Goal: Information Seeking & Learning: Learn about a topic

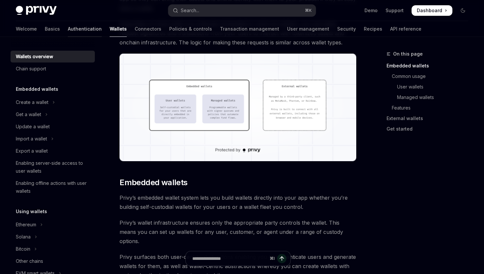
click at [68, 30] on link "Authentication" at bounding box center [85, 29] width 34 height 16
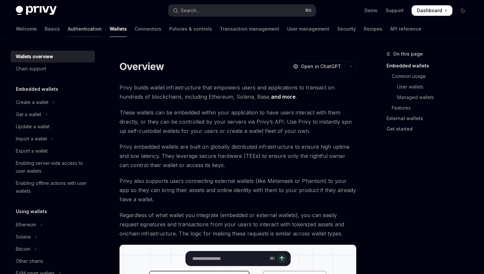
type textarea "*"
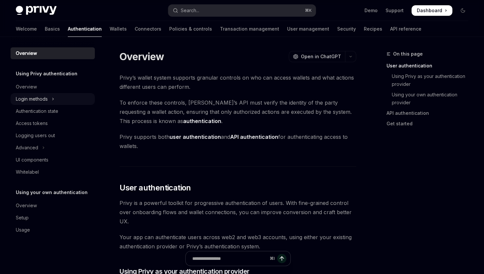
click at [36, 101] on div "Login methods" at bounding box center [32, 99] width 32 height 8
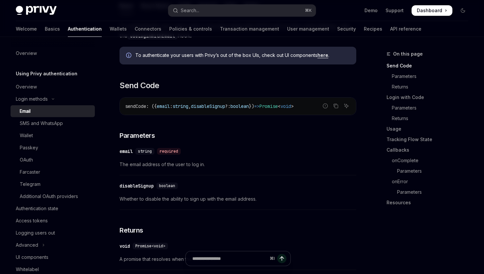
scroll to position [172, 0]
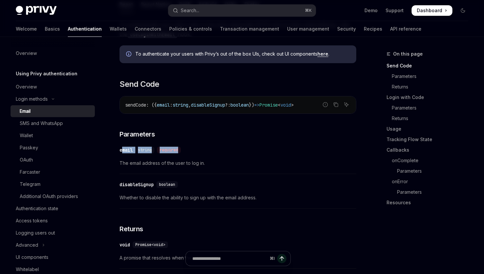
drag, startPoint x: 122, startPoint y: 150, endPoint x: 205, endPoint y: 152, distance: 82.7
click at [205, 152] on div "​ email string required" at bounding box center [235, 150] width 230 height 8
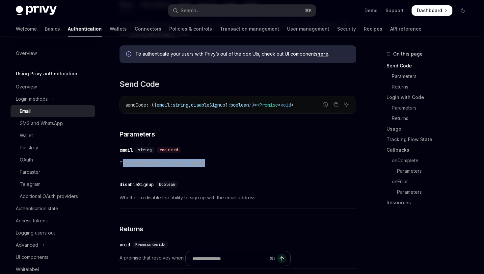
drag, startPoint x: 131, startPoint y: 164, endPoint x: 224, endPoint y: 163, distance: 92.5
click at [224, 163] on span "The email address of the user to log in." at bounding box center [238, 163] width 237 height 8
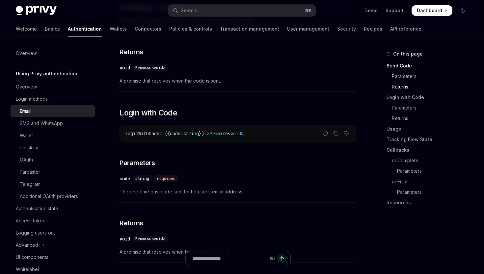
scroll to position [362, 0]
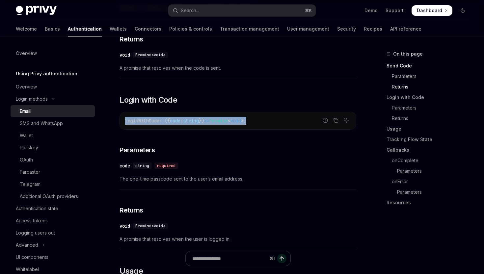
drag, startPoint x: 125, startPoint y: 121, endPoint x: 283, endPoint y: 122, distance: 158.7
click at [283, 122] on div "loginWithCode : ({ code : string }) => Promise < void > ;" at bounding box center [238, 120] width 236 height 17
click at [282, 123] on code "loginWithCode : ({ code : string }) => Promise < void > ;" at bounding box center [238, 121] width 226 height 8
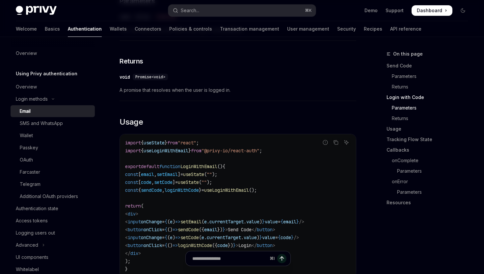
scroll to position [567, 0]
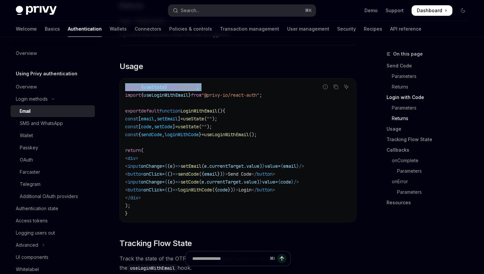
drag, startPoint x: 124, startPoint y: 95, endPoint x: 305, endPoint y: 94, distance: 181.1
click at [305, 94] on div "Report incorrect code Copy Ask AI import { useState } from "react" ; import { u…" at bounding box center [238, 150] width 237 height 144
click at [292, 95] on code "import { useState } from "react" ; import { useLoginWithEmail } from "@privy-io…" at bounding box center [238, 150] width 226 height 134
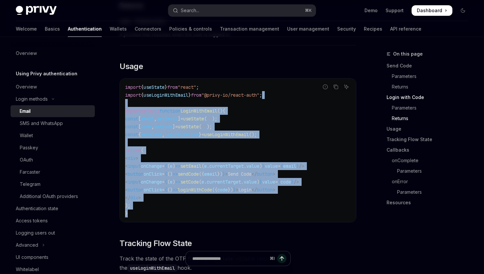
drag, startPoint x: 282, startPoint y: 95, endPoint x: 175, endPoint y: 212, distance: 158.7
click at [174, 214] on code "import { useState } from "react" ; import { useLoginWithEmail } from "@privy-io…" at bounding box center [238, 150] width 226 height 134
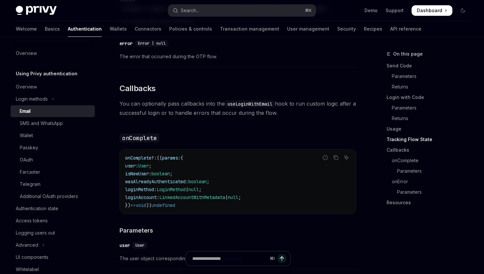
scroll to position [990, 0]
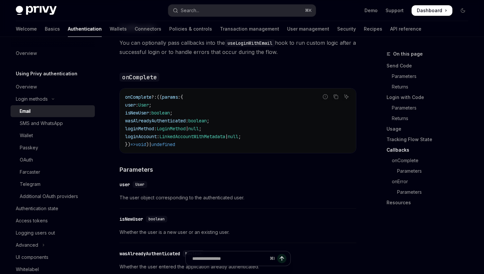
drag, startPoint x: 202, startPoint y: 148, endPoint x: 119, endPoint y: 100, distance: 97.1
click at [204, 151] on div "onComplete ?: (( params : { user : User ; isNewUser : boolean ; wasAlreadyAuthe…" at bounding box center [238, 121] width 236 height 65
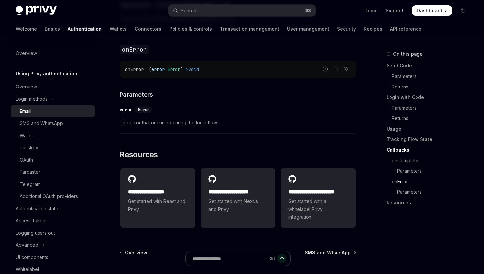
scroll to position [1370, 0]
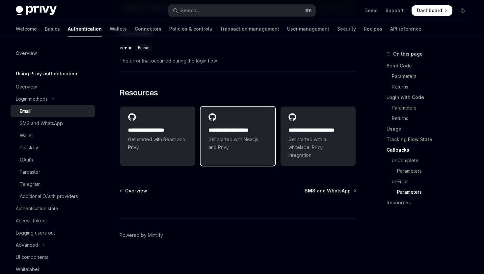
click at [242, 145] on span "Get started with Next.js and Privy." at bounding box center [237, 144] width 59 height 16
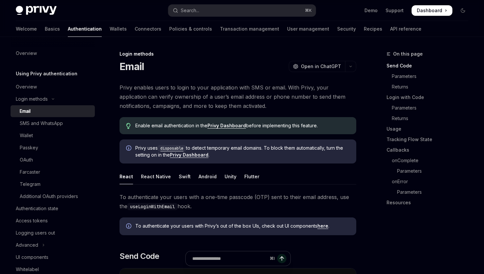
scroll to position [61, 0]
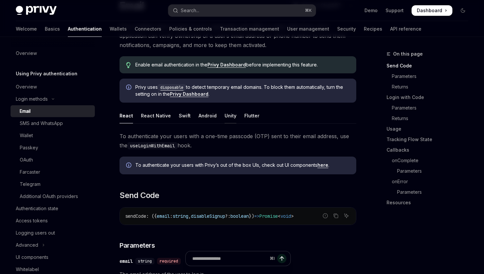
click at [225, 119] on div "Unity" at bounding box center [231, 115] width 12 height 15
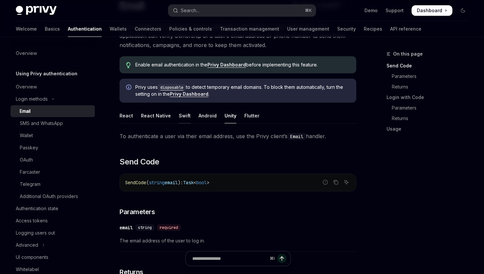
click at [183, 114] on div "Swift" at bounding box center [185, 115] width 12 height 15
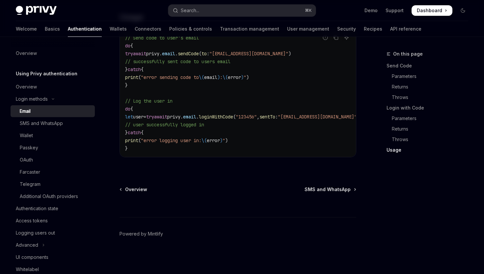
scroll to position [597, 0]
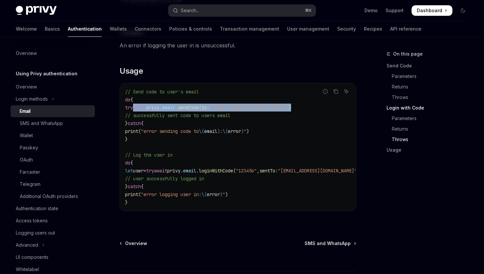
drag, startPoint x: 133, startPoint y: 108, endPoint x: 307, endPoint y: 108, distance: 173.2
click at [307, 108] on code "// Send code to user's email do { try await privy. email . sendCode ( to : "myu…" at bounding box center [250, 147] width 250 height 119
drag, startPoint x: 142, startPoint y: 116, endPoint x: 283, endPoint y: 115, distance: 140.9
click at [283, 115] on code "// Send code to user's email do { try await privy. email . sendCode ( to : "myu…" at bounding box center [250, 147] width 250 height 119
click at [274, 116] on code "// Send code to user's email do { try await privy. email . sendCode ( to : "myu…" at bounding box center [250, 147] width 250 height 119
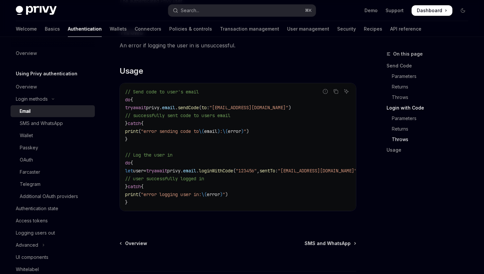
drag, startPoint x: 173, startPoint y: 115, endPoint x: 264, endPoint y: 116, distance: 91.2
click at [264, 116] on code "// Send code to user's email do { try await privy. email . sendCode ( to : "myu…" at bounding box center [250, 147] width 250 height 119
click at [265, 116] on code "// Send code to user's email do { try await privy. email . sendCode ( to : "myu…" at bounding box center [250, 147] width 250 height 119
drag, startPoint x: 139, startPoint y: 131, endPoint x: 310, endPoint y: 128, distance: 170.9
click at [310, 128] on code "// Send code to user's email do { try await privy. email . sendCode ( to : "myu…" at bounding box center [250, 147] width 250 height 119
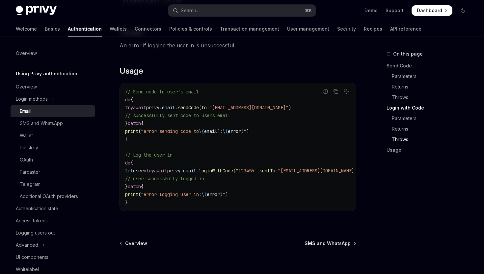
click at [309, 128] on code "// Send code to user's email do { try await privy. email . sendCode ( to : "myu…" at bounding box center [250, 147] width 250 height 119
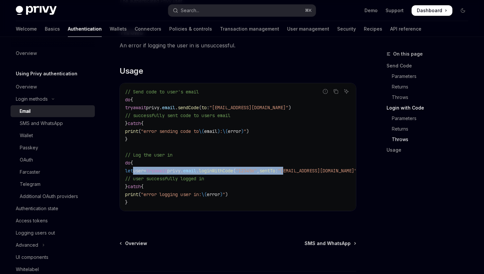
drag, startPoint x: 135, startPoint y: 173, endPoint x: 321, endPoint y: 169, distance: 186.4
click at [321, 169] on span "let user = try await privy. email . loginWithCode ( "123456" , sentTo : "myuser…" at bounding box center [242, 171] width 234 height 6
click at [321, 169] on span ""myuser@privy.io"" at bounding box center [317, 171] width 79 height 6
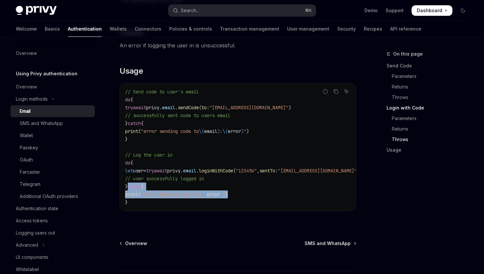
drag, startPoint x: 132, startPoint y: 185, endPoint x: 269, endPoint y: 194, distance: 137.9
click at [269, 194] on code "// Send code to user's email do { try await privy. email . sendCode ( to : "myu…" at bounding box center [250, 147] width 250 height 119
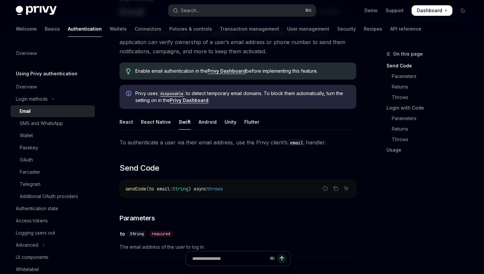
scroll to position [0, 0]
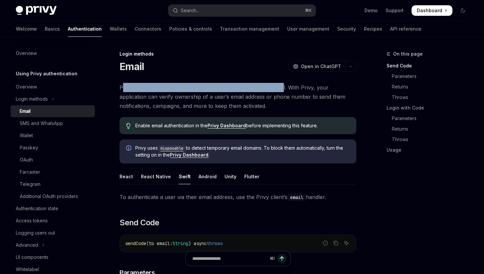
drag, startPoint x: 139, startPoint y: 87, endPoint x: 281, endPoint y: 89, distance: 142.6
click at [281, 89] on span "Privy enables users to login to your application with SMS or email. With Privy,…" at bounding box center [238, 97] width 237 height 28
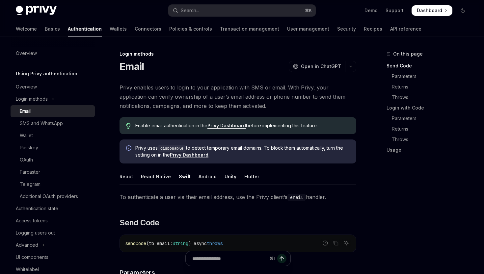
click at [148, 91] on span "Privy enables users to login to your application with SMS or email. With Privy,…" at bounding box center [238, 97] width 237 height 28
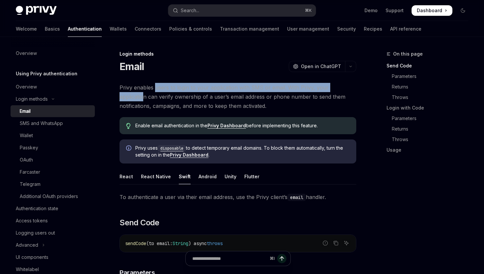
drag, startPoint x: 164, startPoint y: 89, endPoint x: 351, endPoint y: 89, distance: 187.0
click at [352, 88] on span "Privy enables users to login to your application with SMS or email. With Privy,…" at bounding box center [238, 97] width 237 height 28
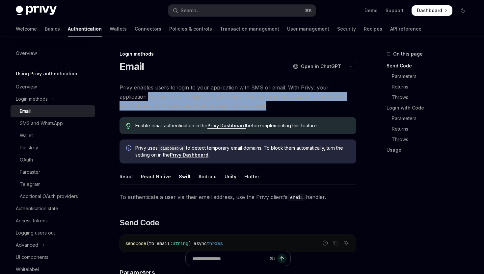
drag, startPoint x: 120, startPoint y: 97, endPoint x: 348, endPoint y: 104, distance: 227.9
click at [348, 104] on span "Privy enables users to login to your application with SMS or email. With Privy,…" at bounding box center [238, 97] width 237 height 28
click at [255, 109] on span "Privy enables users to login to your application with SMS or email. With Privy,…" at bounding box center [238, 97] width 237 height 28
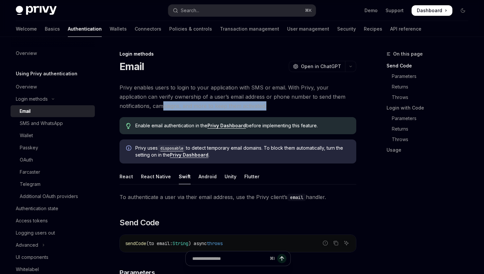
drag, startPoint x: 130, startPoint y: 107, endPoint x: 267, endPoint y: 109, distance: 137.3
click at [267, 109] on span "Privy enables users to login to your application with SMS or email. With Privy,…" at bounding box center [238, 97] width 237 height 28
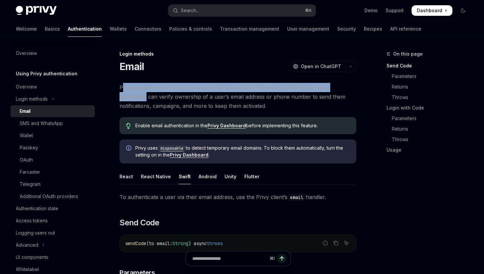
drag, startPoint x: 166, startPoint y: 89, endPoint x: 354, endPoint y: 88, distance: 188.0
click at [354, 88] on span "Privy enables users to login to your application with SMS or email. With Privy,…" at bounding box center [238, 97] width 237 height 28
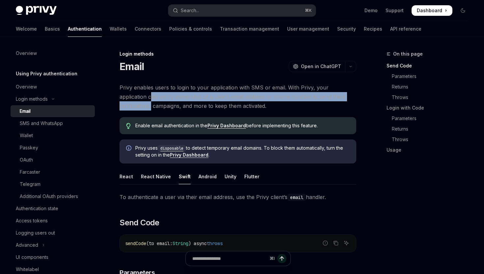
drag, startPoint x: 125, startPoint y: 97, endPoint x: 348, endPoint y: 98, distance: 223.2
click at [348, 98] on span "Privy enables users to login to your application with SMS or email. With Privy,…" at bounding box center [238, 97] width 237 height 28
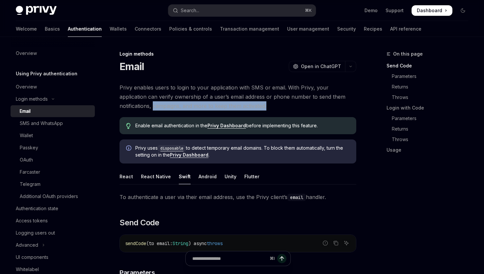
drag, startPoint x: 134, startPoint y: 106, endPoint x: 245, endPoint y: 108, distance: 111.3
click at [245, 108] on span "Privy enables users to login to your application with SMS or email. With Privy,…" at bounding box center [238, 97] width 237 height 28
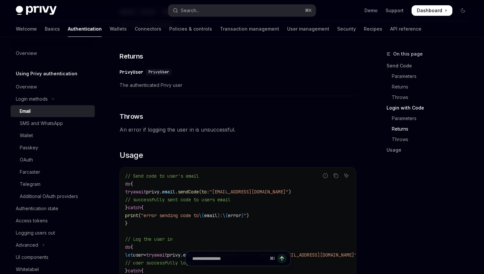
scroll to position [654, 0]
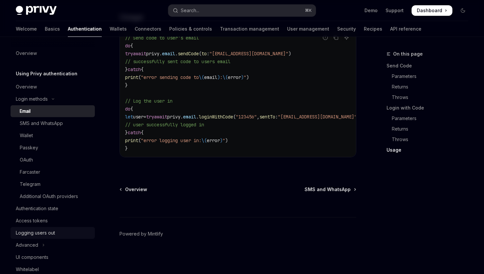
click at [30, 231] on div "Logging users out" at bounding box center [35, 233] width 39 height 8
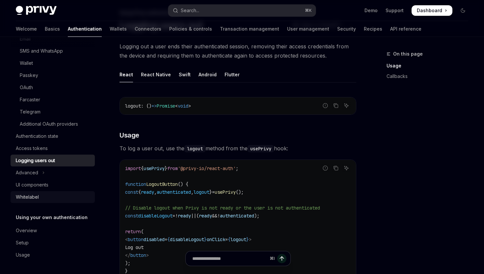
scroll to position [54, 0]
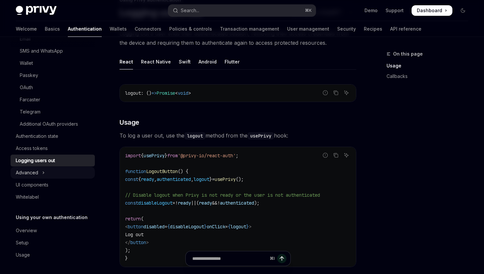
click at [33, 174] on div "Advanced" at bounding box center [27, 173] width 22 height 8
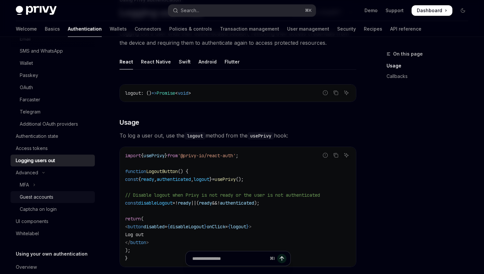
click at [48, 196] on div "Guest accounts" at bounding box center [37, 197] width 34 height 8
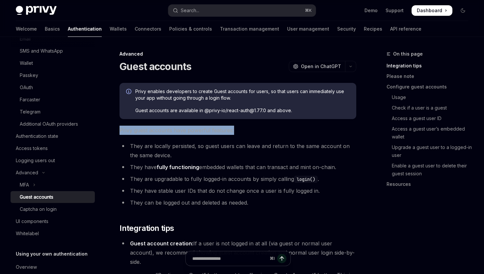
drag, startPoint x: 120, startPoint y: 129, endPoint x: 242, endPoint y: 129, distance: 121.8
click at [246, 128] on span "Privy guest accounts have powerful features:" at bounding box center [238, 130] width 237 height 9
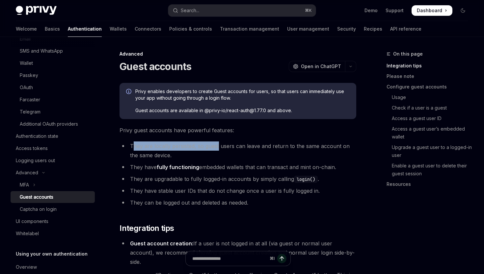
drag, startPoint x: 148, startPoint y: 147, endPoint x: 219, endPoint y: 147, distance: 71.1
click at [219, 147] on li "They are locally persisted, so guest users can leave and return to the same acc…" at bounding box center [238, 151] width 237 height 18
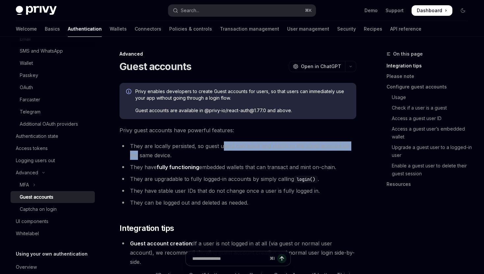
drag, startPoint x: 226, startPoint y: 146, endPoint x: 362, endPoint y: 146, distance: 136.6
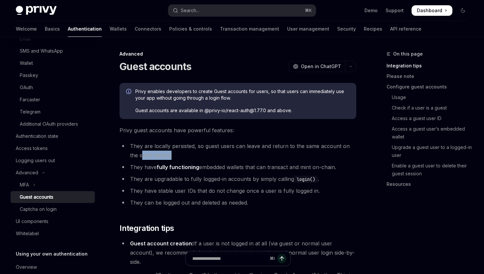
drag, startPoint x: 147, startPoint y: 155, endPoint x: 215, endPoint y: 157, distance: 68.2
click at [215, 157] on li "They are locally persisted, so guest users can leave and return to the same acc…" at bounding box center [238, 151] width 237 height 18
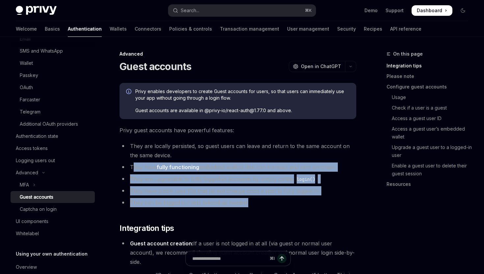
drag, startPoint x: 134, startPoint y: 169, endPoint x: 249, endPoint y: 195, distance: 118.1
click at [319, 202] on ul "They are locally persisted, so guest users can leave and return to the same acc…" at bounding box center [238, 175] width 237 height 66
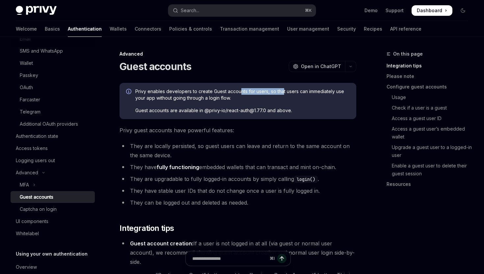
drag, startPoint x: 241, startPoint y: 91, endPoint x: 283, endPoint y: 94, distance: 42.2
click at [283, 94] on span "Privy enables developers to create Guest accounts for users, so that users can …" at bounding box center [242, 94] width 214 height 13
drag, startPoint x: 304, startPoint y: 91, endPoint x: 350, endPoint y: 93, distance: 45.8
click at [350, 93] on div "Privy enables developers to create Guest accounts for users, so that users can …" at bounding box center [238, 101] width 237 height 36
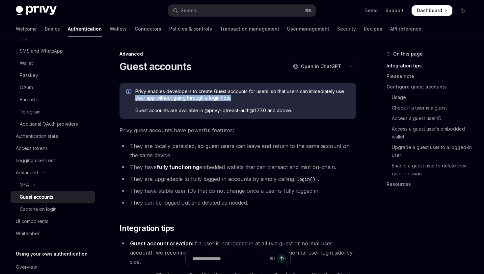
drag, startPoint x: 146, startPoint y: 98, endPoint x: 245, endPoint y: 100, distance: 98.8
click at [245, 100] on div "Privy enables developers to create Guest accounts for users, so that users can …" at bounding box center [238, 101] width 237 height 36
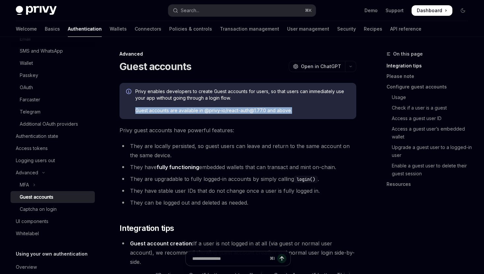
drag, startPoint x: 137, startPoint y: 111, endPoint x: 306, endPoint y: 110, distance: 169.6
click at [309, 109] on span "Guest accounts are available in @privy-io/react-auth@1.77.0 and above." at bounding box center [242, 110] width 214 height 7
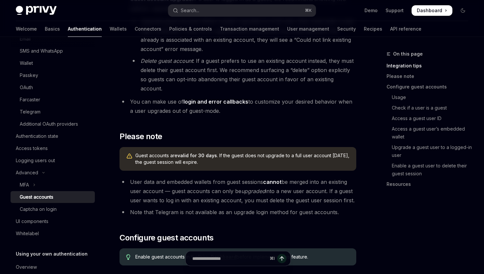
scroll to position [309, 0]
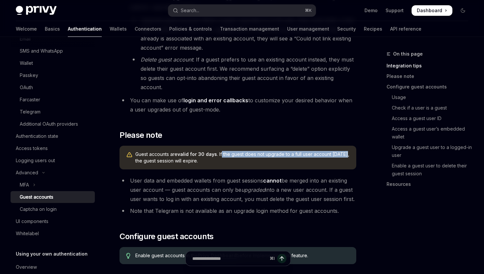
drag, startPoint x: 222, startPoint y: 135, endPoint x: 345, endPoint y: 135, distance: 122.5
click at [345, 151] on span "Guest accounts are valid for 30 days . If the guest does not upgrade to a full …" at bounding box center [242, 157] width 214 height 13
drag, startPoint x: 141, startPoint y: 142, endPoint x: 231, endPoint y: 142, distance: 90.2
click at [231, 151] on span "Guest accounts are valid for 30 days . If the guest does not upgrade to a full …" at bounding box center [242, 157] width 214 height 13
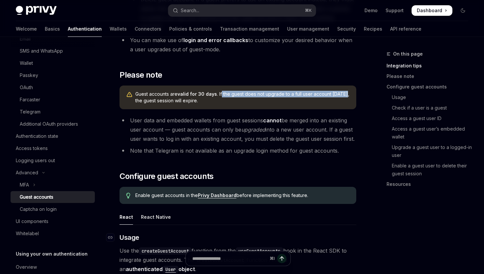
scroll to position [420, 0]
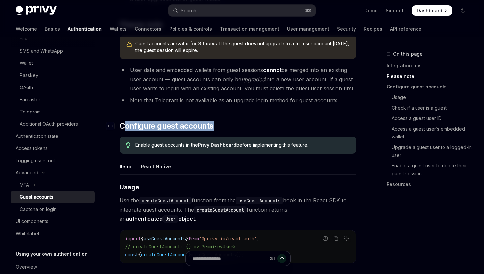
drag, startPoint x: 165, startPoint y: 107, endPoint x: 228, endPoint y: 104, distance: 62.9
click at [228, 121] on h2 "​ Configure guest accounts" at bounding box center [238, 126] width 237 height 11
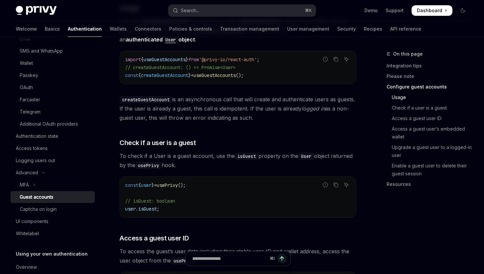
scroll to position [651, 0]
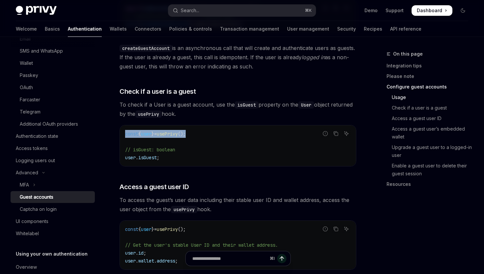
drag, startPoint x: 137, startPoint y: 115, endPoint x: 213, endPoint y: 116, distance: 76.1
click at [213, 125] on div "const { user } = usePrivy (); // isGuest: boolean user . isGuest ;" at bounding box center [238, 145] width 236 height 41
click at [213, 130] on code "const { user } = usePrivy (); // isGuest: boolean user . isGuest ;" at bounding box center [238, 146] width 226 height 32
drag, startPoint x: 153, startPoint y: 138, endPoint x: 194, endPoint y: 135, distance: 41.3
click at [194, 135] on code "const { user } = usePrivy (); // isGuest: boolean user . isGuest ;" at bounding box center [238, 146] width 226 height 32
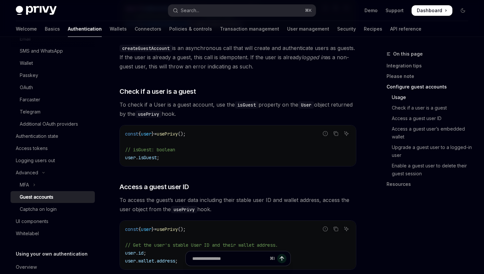
click at [194, 135] on code "const { user } = usePrivy (); // isGuest: boolean user . isGuest ;" at bounding box center [238, 146] width 226 height 32
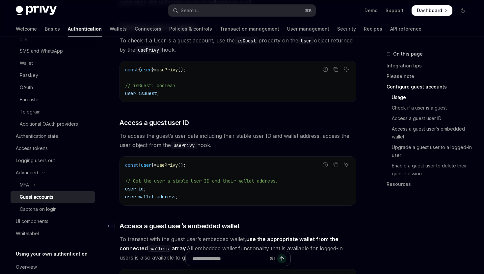
scroll to position [786, 0]
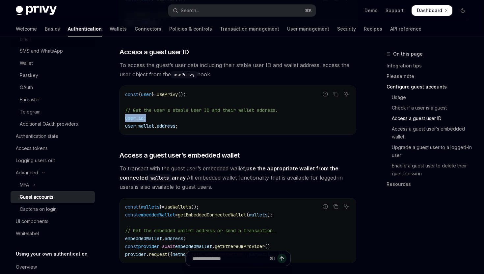
drag, startPoint x: 127, startPoint y: 99, endPoint x: 173, endPoint y: 100, distance: 45.8
click at [173, 100] on code "const { user } = usePrivy (); // Get the user's stable User ID and their wallet…" at bounding box center [238, 111] width 226 height 40
drag, startPoint x: 194, startPoint y: 92, endPoint x: 300, endPoint y: 90, distance: 106.0
click at [300, 91] on code "const { user } = usePrivy (); // Get the user's stable User ID and their wallet…" at bounding box center [238, 111] width 226 height 40
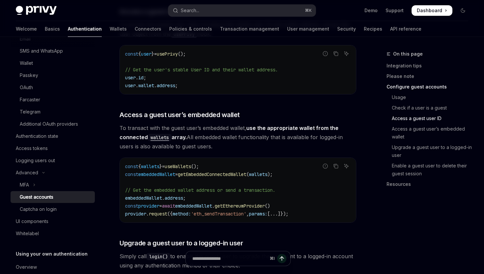
scroll to position [877, 0]
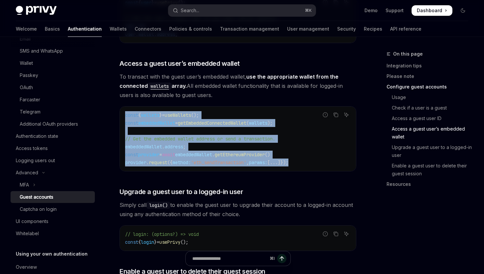
drag, startPoint x: 168, startPoint y: 100, endPoint x: 308, endPoint y: 148, distance: 147.8
click at [309, 148] on div "const { wallets } = useWallets (); const embeddedWallet = getEmbeddedConnectedW…" at bounding box center [238, 139] width 236 height 65
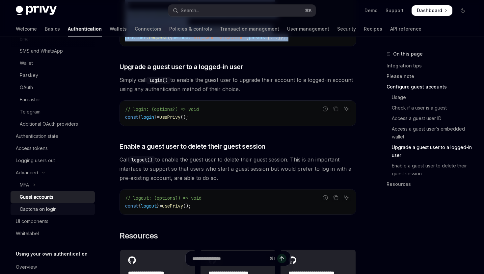
click at [39, 209] on div "Captcha on login" at bounding box center [38, 209] width 37 height 8
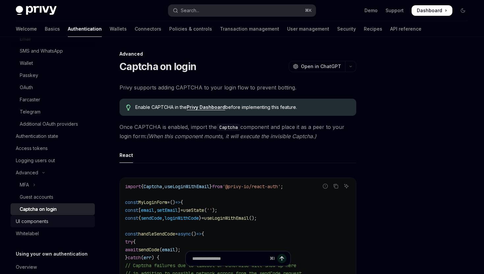
click at [35, 222] on div "UI components" at bounding box center [32, 222] width 33 height 8
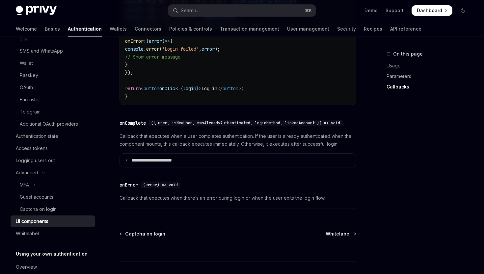
scroll to position [971, 0]
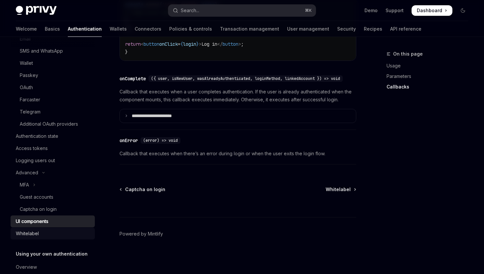
click at [41, 236] on div "Whitelabel" at bounding box center [53, 234] width 75 height 8
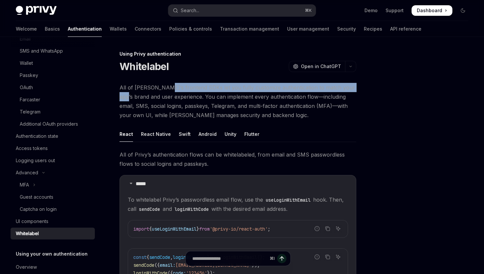
drag, startPoint x: 162, startPoint y: 87, endPoint x: 354, endPoint y: 88, distance: 191.6
click at [354, 87] on span "All of Privy’s frontend SDKs let you fully customize authentication to match yo…" at bounding box center [238, 101] width 237 height 37
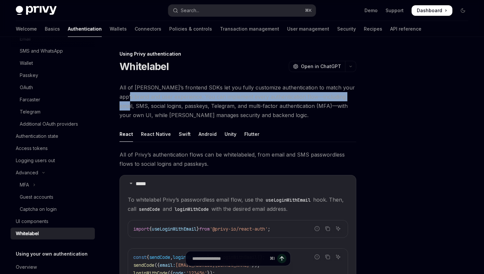
drag, startPoint x: 128, startPoint y: 96, endPoint x: 346, endPoint y: 98, distance: 217.3
click at [348, 96] on span "All of Privy’s frontend SDKs let you fully customize authentication to match yo…" at bounding box center [238, 101] width 237 height 37
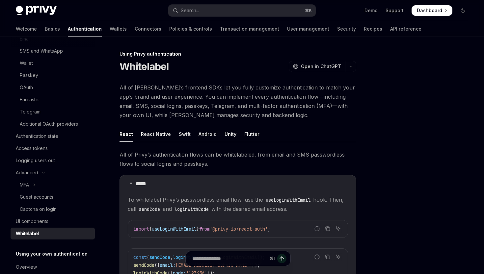
click at [346, 99] on span "All of Privy’s frontend SDKs let you fully customize authentication to match yo…" at bounding box center [238, 101] width 237 height 37
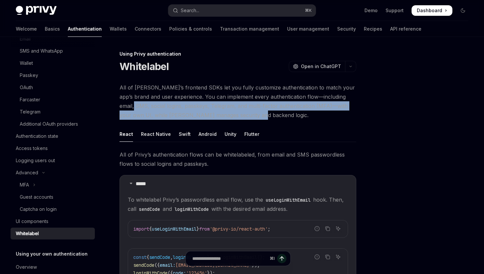
drag, startPoint x: 127, startPoint y: 107, endPoint x: 338, endPoint y: 119, distance: 211.4
click at [351, 116] on span "All of Privy’s frontend SDKs let you fully customize authentication to match yo…" at bounding box center [238, 101] width 237 height 37
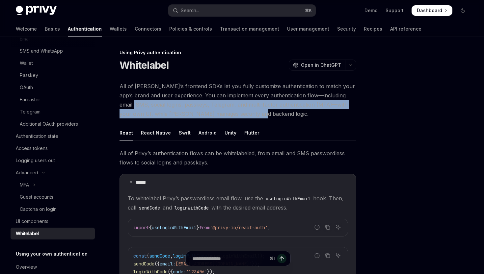
scroll to position [7, 0]
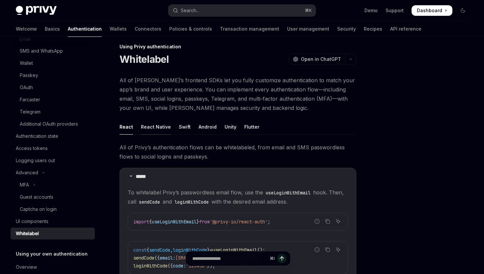
click at [154, 130] on div "React Native" at bounding box center [156, 126] width 30 height 15
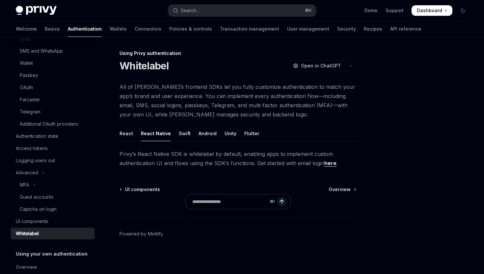
scroll to position [1, 0]
drag, startPoint x: 268, startPoint y: 152, endPoint x: 280, endPoint y: 153, distance: 12.2
click at [280, 153] on span "Privy’s React Native SDK is whitelabel by default, enabling apps to implement c…" at bounding box center [238, 158] width 237 height 18
drag, startPoint x: 295, startPoint y: 154, endPoint x: 312, endPoint y: 157, distance: 18.1
click at [332, 155] on span "Privy’s React Native SDK is whitelabel by default, enabling apps to implement c…" at bounding box center [238, 158] width 237 height 18
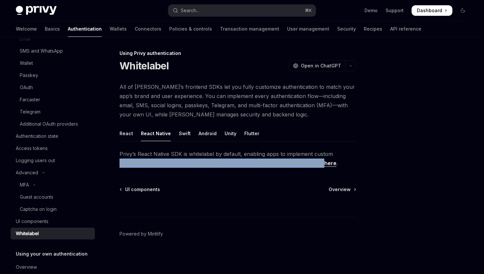
drag, startPoint x: 120, startPoint y: 164, endPoint x: 323, endPoint y: 164, distance: 202.5
click at [323, 164] on span "Privy’s React Native SDK is whitelabel by default, enabling apps to implement c…" at bounding box center [238, 158] width 237 height 18
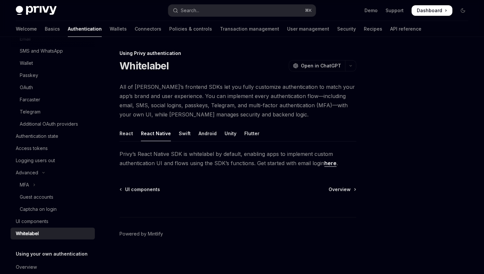
click at [176, 135] on ul "React React Native Swift Android Unity Flutter" at bounding box center [238, 134] width 237 height 16
click at [182, 135] on div "Swift" at bounding box center [185, 133] width 12 height 15
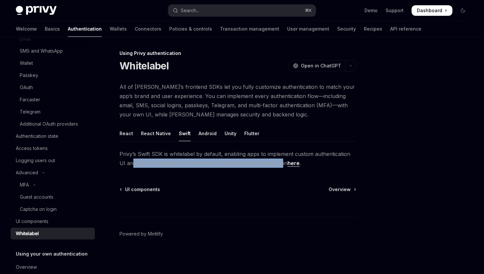
drag, startPoint x: 127, startPoint y: 165, endPoint x: 276, endPoint y: 164, distance: 148.8
click at [276, 164] on span "Privy’s Swift SDK is whitelabel by default, enabling apps to implement custom a…" at bounding box center [238, 158] width 237 height 18
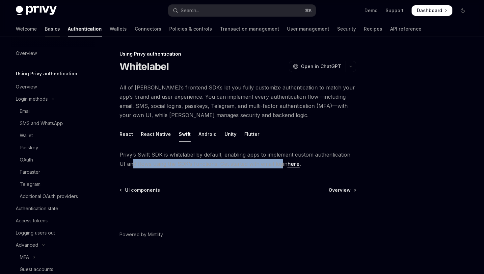
click at [45, 29] on link "Basics" at bounding box center [52, 29] width 15 height 16
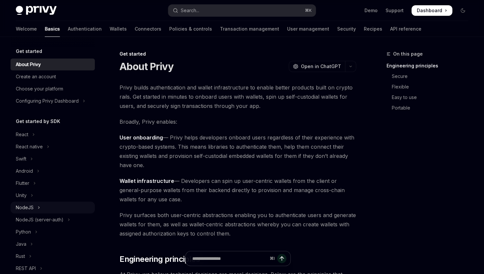
click at [27, 208] on div "NodeJS" at bounding box center [25, 208] width 18 height 8
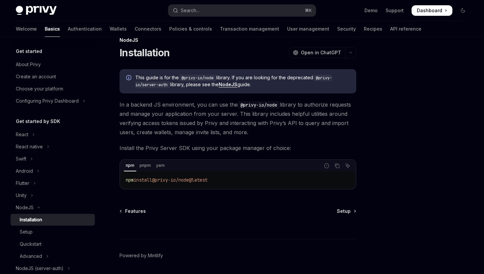
scroll to position [36, 0]
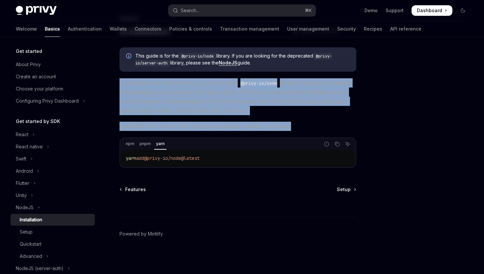
drag, startPoint x: 120, startPoint y: 82, endPoint x: 349, endPoint y: 125, distance: 233.2
click at [349, 125] on div "This guide is for the @privy-io/node library. If you are looking for the deprec…" at bounding box center [238, 107] width 237 height 120
click at [313, 125] on span "Install the Privy Server SDK using your package manager of choice:" at bounding box center [238, 126] width 237 height 9
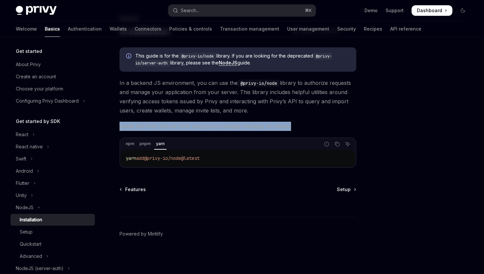
drag, startPoint x: 132, startPoint y: 126, endPoint x: 308, endPoint y: 123, distance: 175.8
click at [308, 123] on div "NodeJS Installation OpenAI Open in ChatGPT OpenAI Open in ChatGPT This guide is…" at bounding box center [176, 144] width 363 height 260
click at [306, 126] on span "Install the Privy Server SDK using your package manager of choice:" at bounding box center [238, 126] width 237 height 9
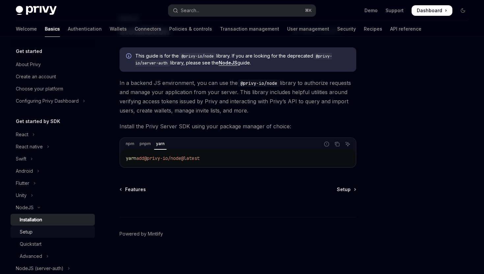
click at [30, 230] on div "Setup" at bounding box center [26, 232] width 13 height 8
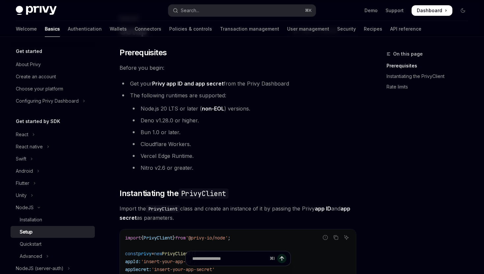
scroll to position [47, 0]
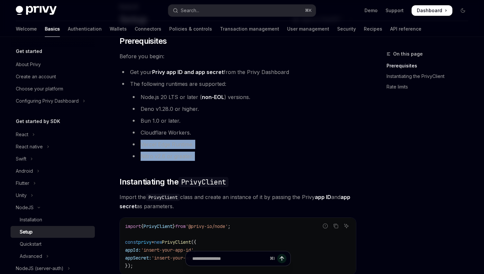
drag, startPoint x: 145, startPoint y: 143, endPoint x: 208, endPoint y: 163, distance: 66.6
click at [208, 163] on div "​ Prerequisites Before you begin: Get your Privy app ID and app secret from the…" at bounding box center [238, 216] width 237 height 360
click at [208, 164] on div "​ Prerequisites Before you begin: Get your Privy app ID and app secret from the…" at bounding box center [238, 216] width 237 height 360
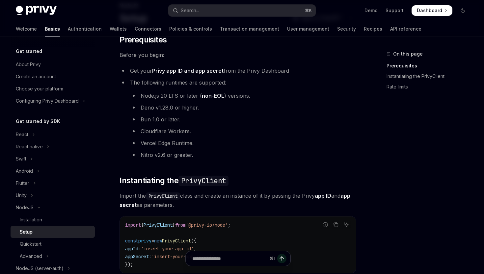
scroll to position [109, 0]
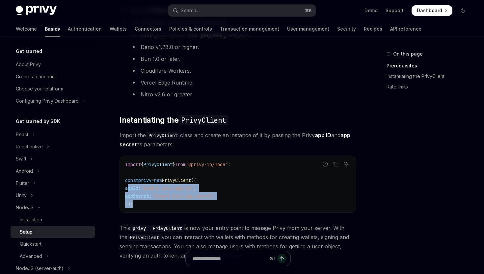
drag, startPoint x: 128, startPoint y: 189, endPoint x: 235, endPoint y: 202, distance: 108.2
click at [235, 202] on code "import { PrivyClient } from '@privy-io/node' ; const privy = new PrivyClient ({…" at bounding box center [238, 184] width 226 height 47
click at [224, 203] on code "import { PrivyClient } from '@privy-io/node' ; const privy = new PrivyClient ({…" at bounding box center [238, 184] width 226 height 47
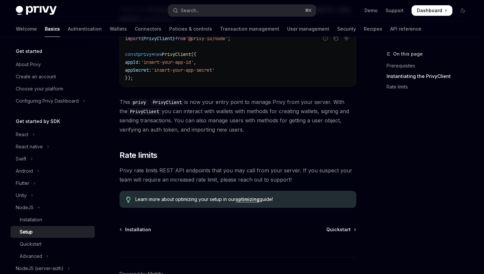
scroll to position [248, 0]
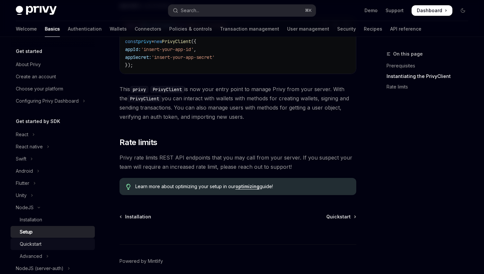
click at [43, 243] on div "Quickstart" at bounding box center [55, 244] width 71 height 8
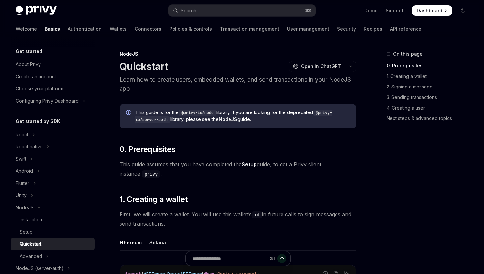
drag, startPoint x: 134, startPoint y: 110, endPoint x: 320, endPoint y: 122, distance: 186.0
click at [320, 122] on div "This guide is for the @privy-io/node library. If you are looking for the deprec…" at bounding box center [238, 116] width 237 height 24
click at [284, 122] on span "This guide is for the @privy-io/node library. If you are looking for the deprec…" at bounding box center [242, 116] width 214 height 14
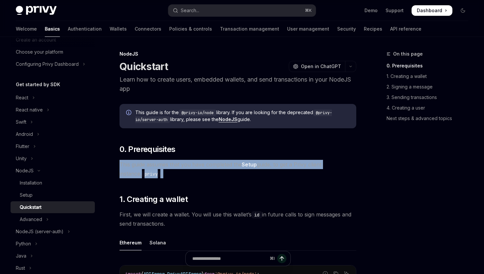
drag, startPoint x: 121, startPoint y: 167, endPoint x: 317, endPoint y: 181, distance: 196.7
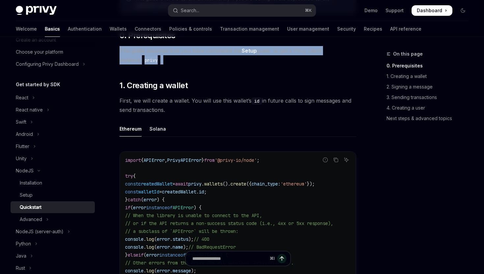
scroll to position [173, 0]
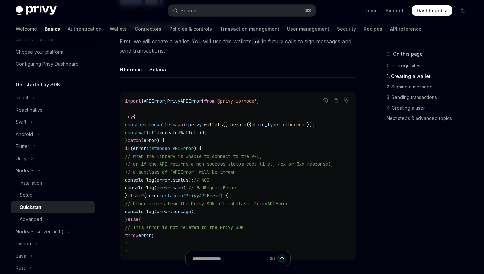
drag, startPoint x: 128, startPoint y: 126, endPoint x: 293, endPoint y: 221, distance: 189.6
click at [293, 221] on code "import { APIError , PrivyAPIError } from '@privy-io/node' ; try { const created…" at bounding box center [238, 176] width 226 height 158
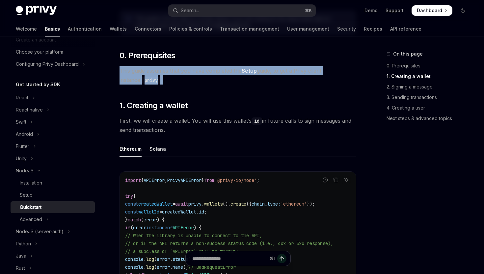
scroll to position [209, 0]
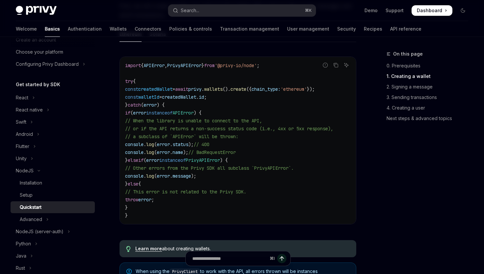
click at [252, 93] on code "import { APIError , PrivyAPIError } from '@privy-io/node' ; try { const created…" at bounding box center [238, 141] width 226 height 158
click at [201, 90] on span "privy" at bounding box center [194, 89] width 13 height 6
drag, startPoint x: 234, startPoint y: 89, endPoint x: 301, endPoint y: 89, distance: 66.5
click at [301, 89] on span "const createdWallet = await privy . wallets (). create ({ chain_type: 'ethereum…" at bounding box center [220, 89] width 190 height 6
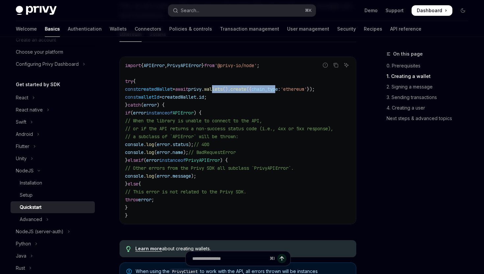
scroll to position [333, 0]
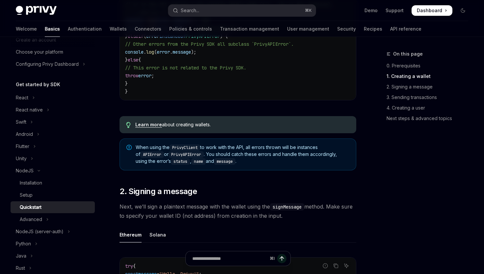
drag, startPoint x: 312, startPoint y: 147, endPoint x: 331, endPoint y: 147, distance: 18.8
click at [331, 147] on span "When using the PrivyClient to work with the API, all errors thrown will be inst…" at bounding box center [243, 154] width 214 height 21
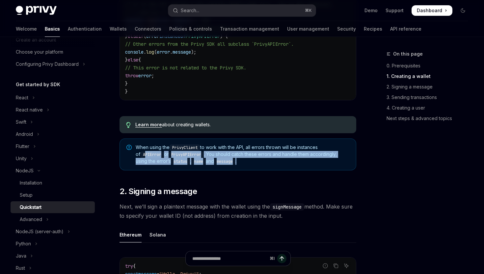
drag, startPoint x: 140, startPoint y: 154, endPoint x: 271, endPoint y: 162, distance: 131.6
click at [271, 161] on span "When using the PrivyClient to work with the API, all errors thrown will be inst…" at bounding box center [243, 154] width 214 height 21
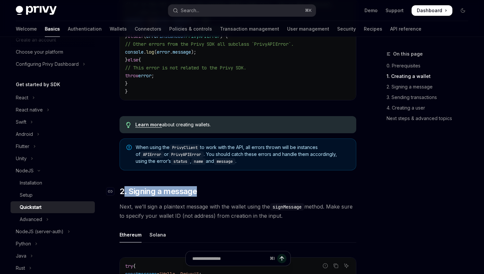
drag, startPoint x: 125, startPoint y: 187, endPoint x: 232, endPoint y: 191, distance: 106.7
click at [232, 191] on h2 "​ 2. Signing a message" at bounding box center [238, 191] width 237 height 11
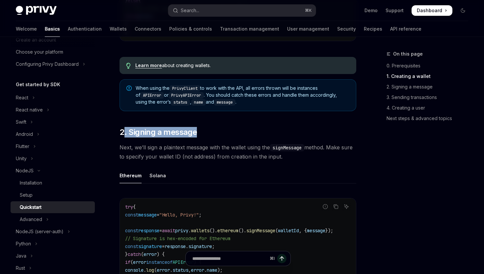
drag, startPoint x: 123, startPoint y: 147, endPoint x: 355, endPoint y: 157, distance: 231.7
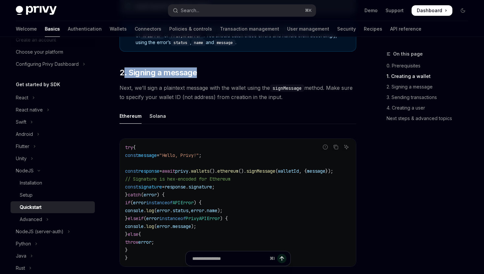
drag, startPoint x: 245, startPoint y: 97, endPoint x: 322, endPoint y: 98, distance: 76.4
click at [322, 98] on span "Next, we’ll sign a plaintext message with the wallet using the signMessage meth…" at bounding box center [238, 92] width 237 height 18
click at [320, 100] on span "Next, we’ll sign a plaintext message with the wallet using the signMessage meth…" at bounding box center [238, 92] width 237 height 18
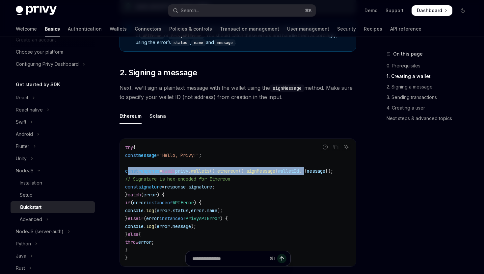
drag, startPoint x: 153, startPoint y: 172, endPoint x: 329, endPoint y: 173, distance: 175.5
click at [329, 173] on span "const response = await privy . wallets (). ethereum (). signMessage ( walletId …" at bounding box center [229, 171] width 208 height 6
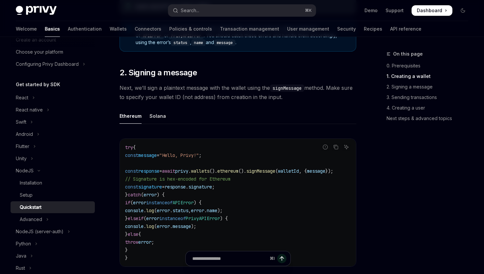
click at [307, 170] on span ", {" at bounding box center [303, 171] width 8 height 6
click at [307, 172] on span ", {" at bounding box center [303, 171] width 8 height 6
click at [325, 169] on span "message" at bounding box center [316, 171] width 18 height 6
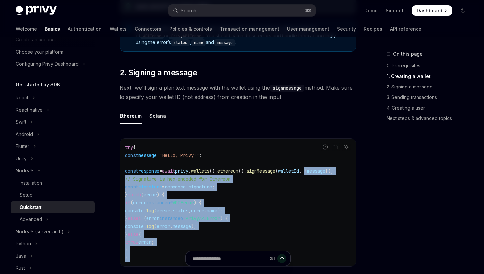
drag, startPoint x: 332, startPoint y: 171, endPoint x: 157, endPoint y: 243, distance: 188.4
click at [157, 248] on code "try { const message = "Hello, Privy!" ; const response = await privy . wallets …" at bounding box center [238, 203] width 226 height 119
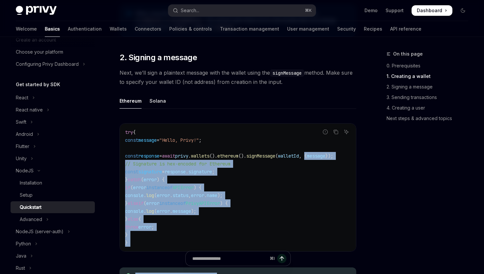
scroll to position [473, 0]
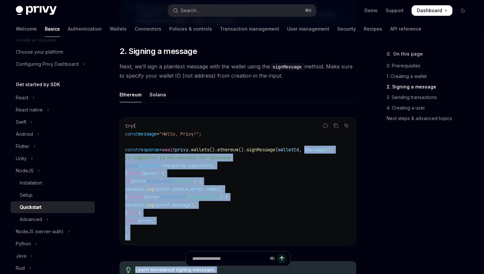
click at [198, 171] on code "try { const message = "Hello, Privy!" ; const response = await privy . wallets …" at bounding box center [238, 181] width 226 height 119
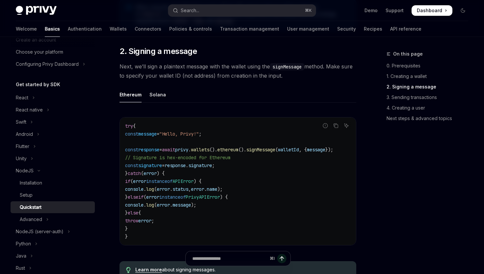
scroll to position [0, 0]
click at [159, 153] on code "try { const message = "Hello, Privy!" ; const response = await privy . wallets …" at bounding box center [238, 181] width 226 height 119
click at [159, 151] on span "response" at bounding box center [148, 150] width 21 height 6
drag, startPoint x: 218, startPoint y: 169, endPoint x: 262, endPoint y: 169, distance: 43.8
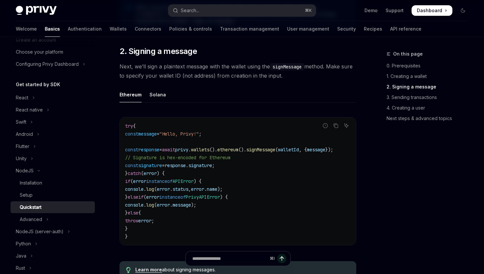
click at [262, 169] on code "try { const message = "Hello, Privy!" ; const response = await privy . wallets …" at bounding box center [238, 181] width 226 height 119
drag, startPoint x: 197, startPoint y: 165, endPoint x: 247, endPoint y: 166, distance: 49.7
click at [247, 166] on code "try { const message = "Hello, Privy!" ; const response = await privy . wallets …" at bounding box center [238, 181] width 226 height 119
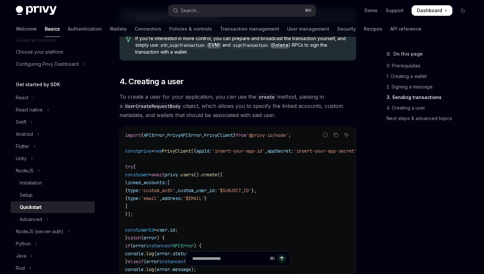
scroll to position [1119, 0]
drag, startPoint x: 202, startPoint y: 96, endPoint x: 332, endPoint y: 97, distance: 129.7
click at [332, 97] on span "To create a user for your application, you can use the create method, passing i…" at bounding box center [238, 106] width 237 height 28
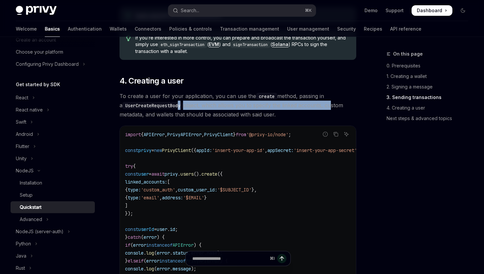
drag, startPoint x: 186, startPoint y: 109, endPoint x: 326, endPoint y: 106, distance: 140.3
click at [326, 106] on span "To create a user for your application, you can use the create method, passing i…" at bounding box center [238, 106] width 237 height 28
click at [190, 105] on span "To create a user for your application, you can use the create method, passing i…" at bounding box center [238, 106] width 237 height 28
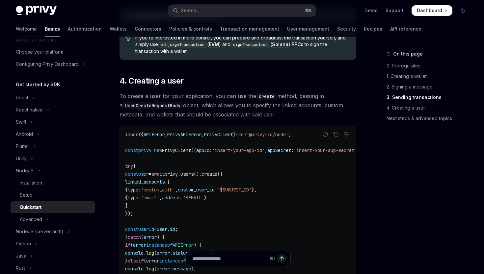
drag, startPoint x: 186, startPoint y: 108, endPoint x: 342, endPoint y: 111, distance: 156.1
click at [342, 111] on span "To create a user for your application, you can use the create method, passing i…" at bounding box center [238, 106] width 237 height 28
click at [147, 117] on span "To create a user for your application, you can use the create method, passing i…" at bounding box center [238, 106] width 237 height 28
drag, startPoint x: 158, startPoint y: 114, endPoint x: 289, endPoint y: 115, distance: 131.0
click at [289, 115] on span "To create a user for your application, you can use the create method, passing i…" at bounding box center [238, 106] width 237 height 28
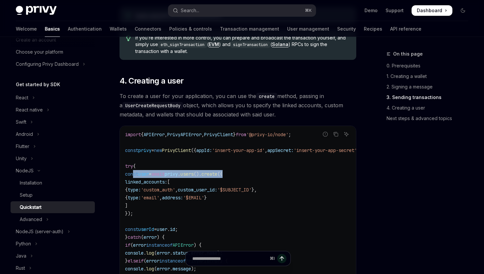
drag, startPoint x: 166, startPoint y: 174, endPoint x: 272, endPoint y: 175, distance: 105.7
click at [272, 175] on code "import { APIError , PrivyAPIError , PrivyClient } from '@privy-io/node' ; const…" at bounding box center [252, 218] width 255 height 174
drag, startPoint x: 134, startPoint y: 183, endPoint x: 229, endPoint y: 182, distance: 95.5
click at [229, 182] on code "import { APIError , PrivyAPIError , PrivyClient } from '@privy-io/node' ; const…" at bounding box center [252, 218] width 255 height 174
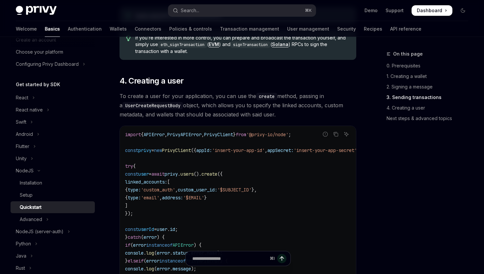
click at [229, 182] on code "import { APIError , PrivyAPIError , PrivyClient } from '@privy-io/node' ; const…" at bounding box center [252, 218] width 255 height 174
drag, startPoint x: 138, startPoint y: 190, endPoint x: 307, endPoint y: 189, distance: 168.6
click at [307, 189] on code "import { APIError , PrivyAPIError , PrivyClient } from '@privy-io/node' ; const…" at bounding box center [252, 218] width 255 height 174
drag, startPoint x: 140, startPoint y: 200, endPoint x: 266, endPoint y: 199, distance: 126.1
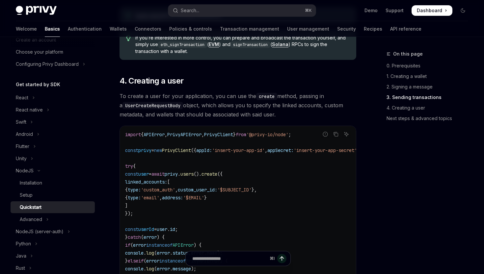
click at [266, 199] on code "import { APIError , PrivyAPIError , PrivyClient } from '@privy-io/node' ; const…" at bounding box center [252, 218] width 255 height 174
drag, startPoint x: 139, startPoint y: 190, endPoint x: 305, endPoint y: 188, distance: 165.3
click at [305, 188] on code "import { APIError , PrivyAPIError , PrivyClient } from '@privy-io/node' ; const…" at bounding box center [252, 218] width 255 height 174
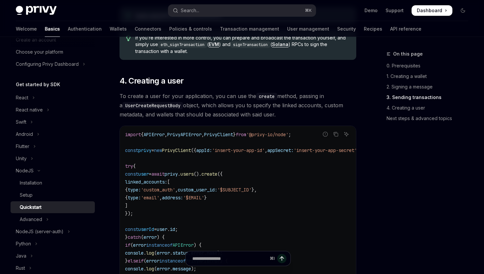
drag, startPoint x: 146, startPoint y: 201, endPoint x: 236, endPoint y: 200, distance: 89.9
click at [236, 200] on code "import { APIError , PrivyAPIError , PrivyClient } from '@privy-io/node' ; const…" at bounding box center [252, 218] width 255 height 174
click at [236, 201] on code "import { APIError , PrivyAPIError , PrivyClient } from '@privy-io/node' ; const…" at bounding box center [252, 218] width 255 height 174
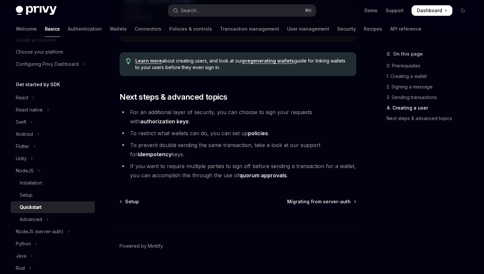
scroll to position [1399, 0]
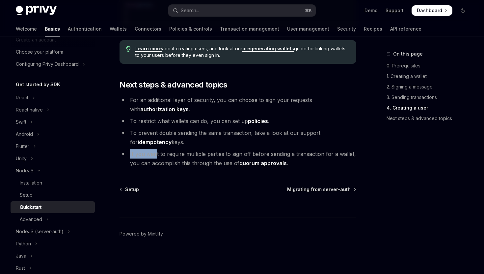
drag, startPoint x: 126, startPoint y: 154, endPoint x: 156, endPoint y: 152, distance: 29.7
click at [156, 152] on li "If you want to require multiple parties to sign off before sending a transactio…" at bounding box center [238, 158] width 237 height 18
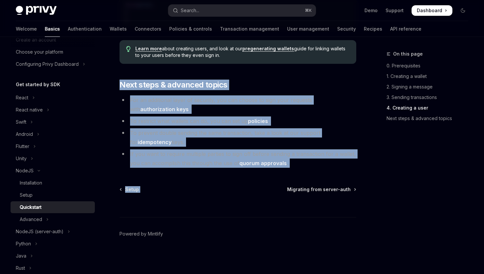
drag, startPoint x: 125, startPoint y: 83, endPoint x: 283, endPoint y: 168, distance: 179.6
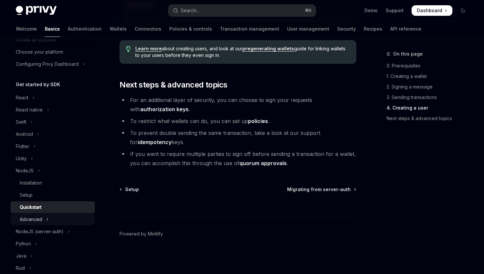
click at [31, 220] on div "Advanced" at bounding box center [31, 220] width 22 height 8
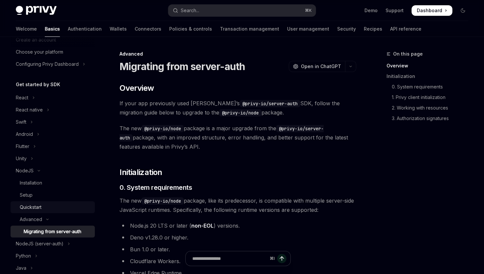
scroll to position [99, 0]
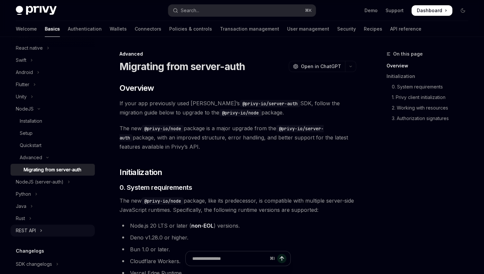
click at [49, 231] on button "REST API" at bounding box center [53, 231] width 84 height 12
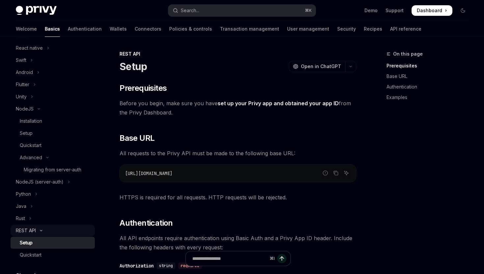
scroll to position [100, 0]
drag, startPoint x: 118, startPoint y: 104, endPoint x: 197, endPoint y: 111, distance: 79.3
click at [193, 114] on span "Before you begin, make sure you have set up your Privy app and obtained your ap…" at bounding box center [238, 108] width 237 height 18
drag, startPoint x: 178, startPoint y: 105, endPoint x: 349, endPoint y: 117, distance: 171.3
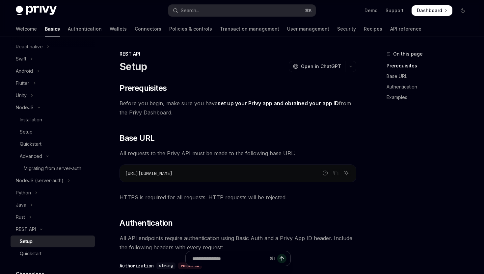
click at [349, 117] on span "Before you begin, make sure you have set up your Privy app and obtained your ap…" at bounding box center [238, 108] width 237 height 18
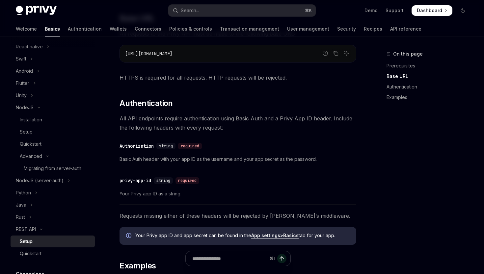
scroll to position [107, 0]
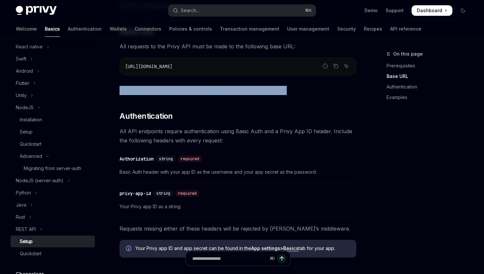
drag, startPoint x: 121, startPoint y: 90, endPoint x: 289, endPoint y: 88, distance: 167.6
click at [289, 88] on span "HTTPS is required for all requests. HTTP requests will be rejected." at bounding box center [238, 90] width 237 height 9
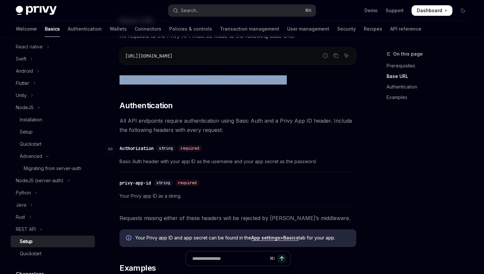
scroll to position [143, 0]
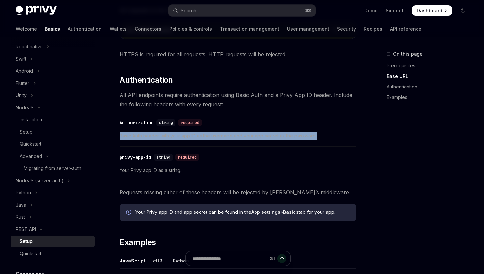
drag, startPoint x: 120, startPoint y: 136, endPoint x: 333, endPoint y: 136, distance: 213.0
click at [333, 136] on span "Basic Auth header with your app ID as the username and your app secret as the p…" at bounding box center [238, 136] width 237 height 8
click at [322, 138] on span "Basic Auth header with your app ID as the username and your app secret as the p…" at bounding box center [238, 136] width 237 height 8
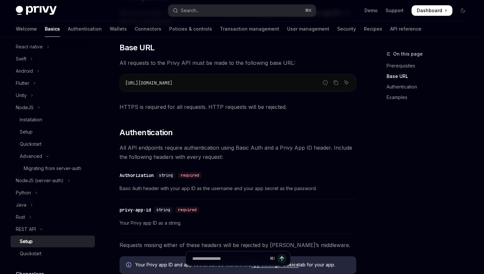
scroll to position [33, 0]
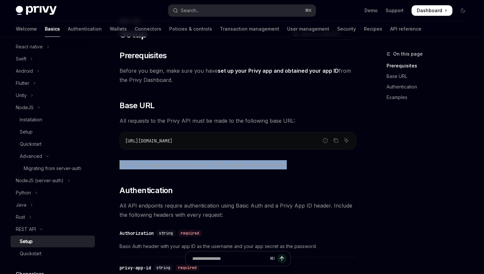
drag, startPoint x: 121, startPoint y: 166, endPoint x: 287, endPoint y: 165, distance: 166.6
click at [287, 165] on span "HTTPS is required for all requests. HTTP requests will be rejected." at bounding box center [238, 164] width 237 height 9
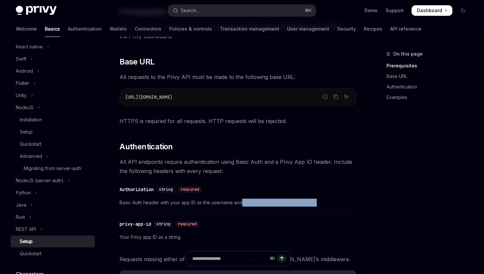
drag, startPoint x: 163, startPoint y: 206, endPoint x: 243, endPoint y: 203, distance: 79.7
click at [243, 203] on span "Basic Auth header with your app ID as the username and your app secret as the p…" at bounding box center [238, 203] width 237 height 8
drag, startPoint x: 201, startPoint y: 204, endPoint x: 324, endPoint y: 201, distance: 122.2
click at [324, 201] on span "Basic Auth header with your app ID as the username and your app secret as the p…" at bounding box center [238, 203] width 237 height 8
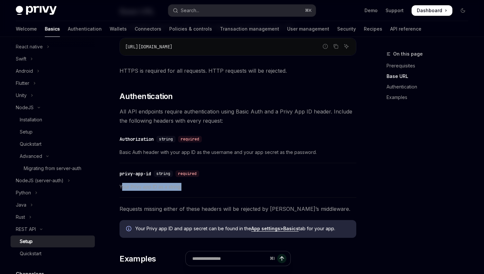
drag, startPoint x: 128, startPoint y: 188, endPoint x: 186, endPoint y: 189, distance: 57.9
click at [186, 189] on span "Your Privy app ID as a string." at bounding box center [238, 187] width 237 height 8
drag, startPoint x: 156, startPoint y: 188, endPoint x: 208, endPoint y: 189, distance: 52.0
click at [208, 189] on span "Your Privy app ID as a string." at bounding box center [238, 187] width 237 height 8
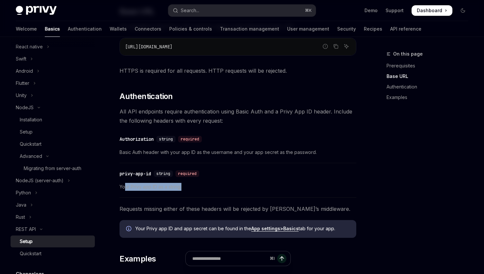
click at [195, 191] on span "Your Privy app ID as a string." at bounding box center [238, 187] width 237 height 8
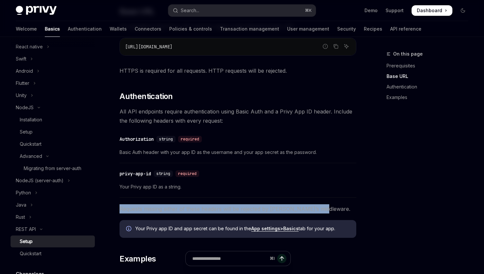
drag, startPoint x: 126, startPoint y: 209, endPoint x: 327, endPoint y: 206, distance: 201.5
click at [332, 208] on div "REST API Setup OpenAI Open in ChatGPT OpenAI Open in ChatGPT ​ Prerequisites Be…" at bounding box center [176, 214] width 363 height 582
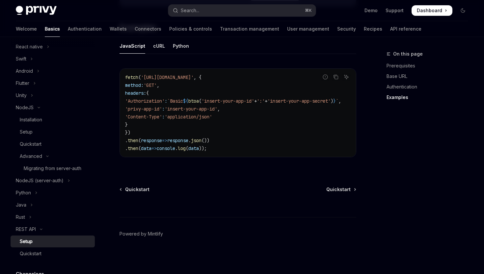
scroll to position [347, 0]
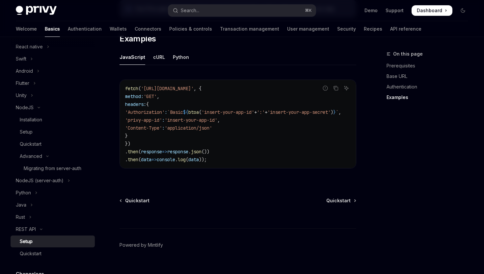
drag, startPoint x: 134, startPoint y: 89, endPoint x: 278, endPoint y: 107, distance: 145.0
click at [278, 107] on div "fetch ( 'https://api.privy.io/v1/wallets' , { method: 'GET' , headers: { 'Autho…" at bounding box center [238, 124] width 236 height 88
drag, startPoint x: 228, startPoint y: 111, endPoint x: 225, endPoint y: 113, distance: 4.1
click at [228, 111] on span "'insert-your-app-id'" at bounding box center [227, 112] width 53 height 6
drag, startPoint x: 156, startPoint y: 113, endPoint x: 185, endPoint y: 111, distance: 29.3
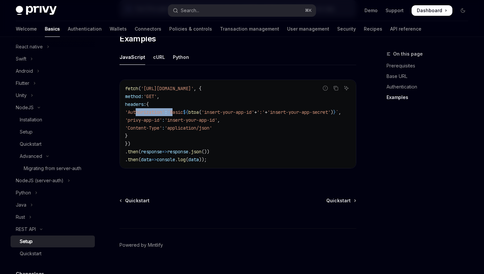
click at [185, 111] on span "'Authorization' : `Basic ${ btoa ( 'insert-your-app-id' + ':' + 'insert-your-ap…" at bounding box center [233, 112] width 216 height 6
drag, startPoint x: 134, startPoint y: 119, endPoint x: 247, endPoint y: 120, distance: 112.9
click at [247, 120] on code "fetch ( 'https://api.privy.io/v1/wallets' , { method: 'GET' , headers: { 'Autho…" at bounding box center [241, 124] width 232 height 79
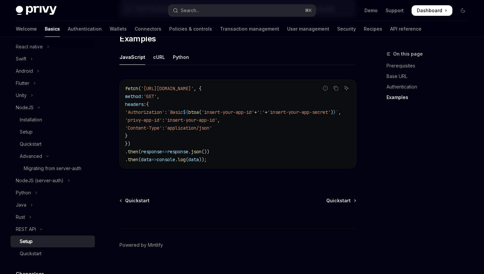
drag, startPoint x: 135, startPoint y: 128, endPoint x: 253, endPoint y: 126, distance: 118.2
click at [253, 126] on code "fetch ( 'https://api.privy.io/v1/wallets' , { method: 'GET' , headers: { 'Autho…" at bounding box center [241, 124] width 232 height 79
drag, startPoint x: 123, startPoint y: 151, endPoint x: 237, endPoint y: 151, distance: 113.3
click at [237, 151] on div "fetch ( 'https://api.privy.io/v1/wallets' , { method: 'GET' , headers: { 'Autho…" at bounding box center [238, 124] width 236 height 88
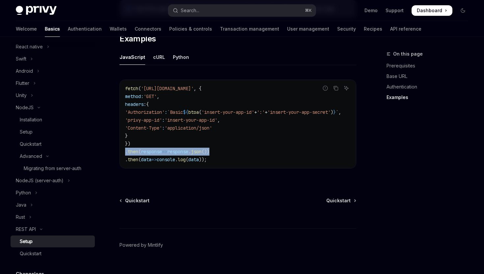
click at [237, 151] on code "fetch ( 'https://api.privy.io/v1/wallets' , { method: 'GET' , headers: { 'Autho…" at bounding box center [241, 124] width 232 height 79
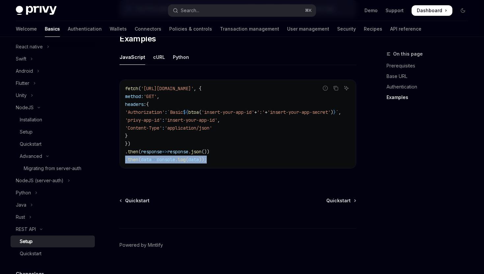
drag, startPoint x: 125, startPoint y: 162, endPoint x: 236, endPoint y: 157, distance: 111.4
click at [236, 157] on code "fetch ( 'https://api.privy.io/v1/wallets' , { method: 'GET' , headers: { 'Autho…" at bounding box center [241, 124] width 232 height 79
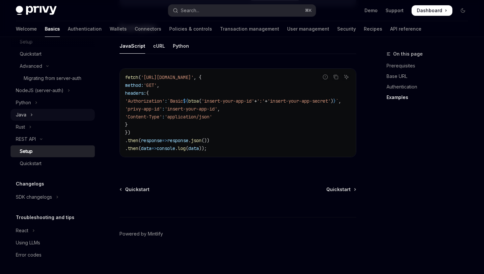
scroll to position [190, 0]
click at [35, 166] on div "Quickstart" at bounding box center [31, 164] width 22 height 8
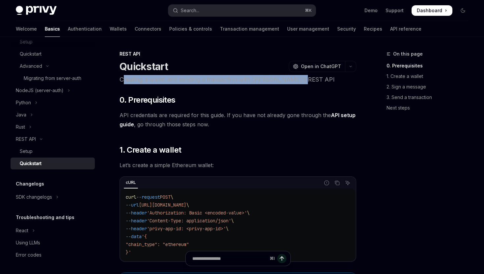
drag, startPoint x: 124, startPoint y: 77, endPoint x: 312, endPoint y: 80, distance: 188.3
click at [312, 80] on p "Creating a wallet and sending a transaction with Privy’s REST API" at bounding box center [238, 79] width 237 height 9
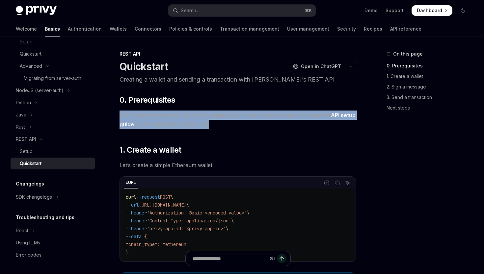
drag, startPoint x: 120, startPoint y: 116, endPoint x: 348, endPoint y: 125, distance: 228.0
click at [348, 125] on span "API credentials are required for this guide. If you have not already gone throu…" at bounding box center [238, 120] width 237 height 18
click at [147, 128] on span "API credentials are required for this guide. If you have not already gone throu…" at bounding box center [238, 120] width 237 height 18
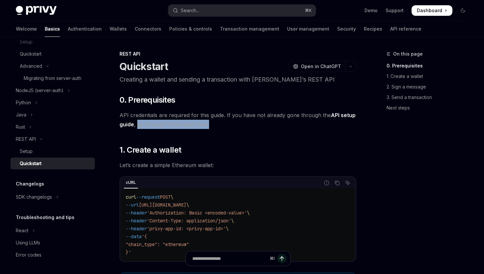
drag, startPoint x: 139, startPoint y: 127, endPoint x: 239, endPoint y: 125, distance: 100.4
click at [241, 124] on span "API credentials are required for this guide. If you have not already gone throu…" at bounding box center [238, 120] width 237 height 18
click at [231, 126] on span "API credentials are required for this guide. If you have not already gone throu…" at bounding box center [238, 120] width 237 height 18
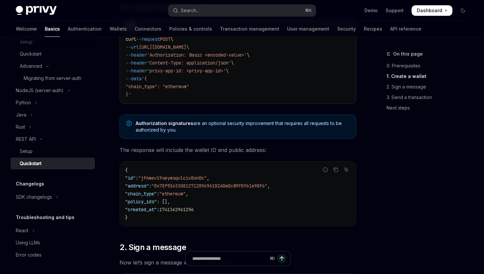
scroll to position [103, 0]
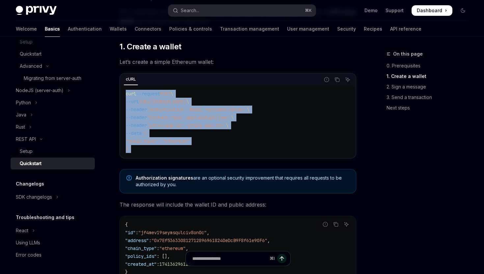
drag, startPoint x: 127, startPoint y: 94, endPoint x: 287, endPoint y: 152, distance: 170.0
click at [296, 153] on div "curl --request POST \ --url https://api.privy.io/v1/wallets \ --header 'Authori…" at bounding box center [237, 121] width 235 height 72
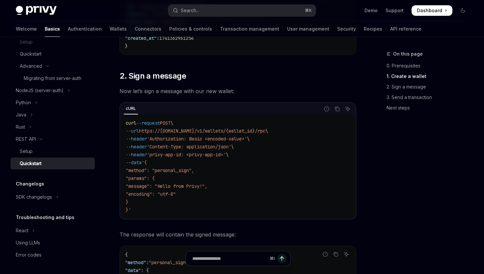
scroll to position [382, 0]
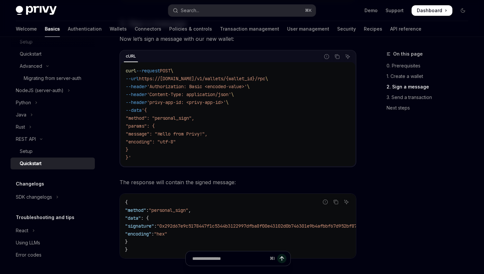
drag, startPoint x: 134, startPoint y: 129, endPoint x: 237, endPoint y: 152, distance: 105.5
click at [237, 152] on code "curl --request POST \ --url https://api.privy.io/v1/wallets/{wallet_id}/rpc \ -…" at bounding box center [238, 114] width 224 height 95
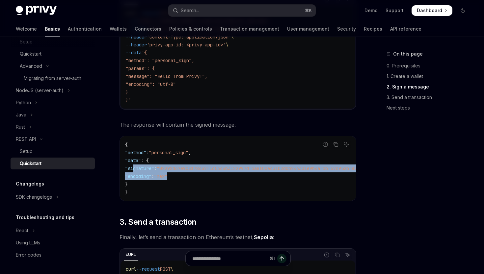
drag, startPoint x: 134, startPoint y: 170, endPoint x: 215, endPoint y: 172, distance: 80.7
click at [215, 172] on code "{ "method" : "personal_sign" , "data" : { "signature" : "0x292d67e9c5178447f1c5…" at bounding box center [326, 168] width 403 height 55
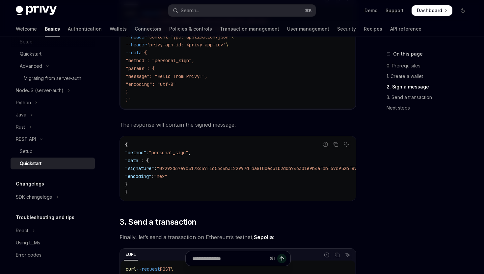
drag, startPoint x: 196, startPoint y: 179, endPoint x: 184, endPoint y: 181, distance: 12.3
click at [196, 179] on code "{ "method" : "personal_sign" , "data" : { "signature" : "0x292d67e9c5178447f1c5…" at bounding box center [326, 168] width 403 height 55
drag, startPoint x: 142, startPoint y: 176, endPoint x: 209, endPoint y: 175, distance: 67.2
click at [209, 175] on code "{ "method" : "personal_sign" , "data" : { "signature" : "0x292d67e9c5178447f1c5…" at bounding box center [326, 168] width 403 height 55
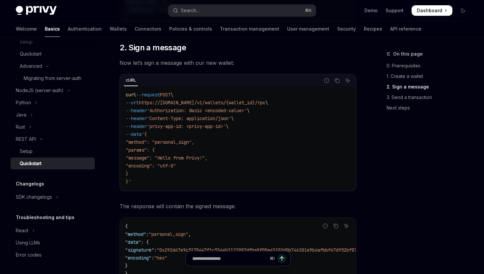
scroll to position [483, 0]
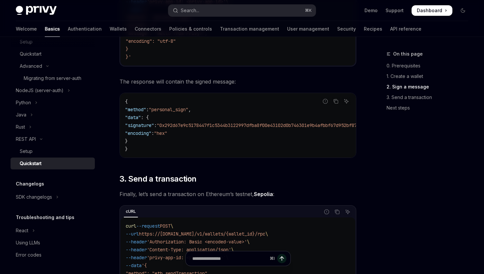
click at [179, 111] on span ""personal_sign"" at bounding box center [169, 110] width 40 height 6
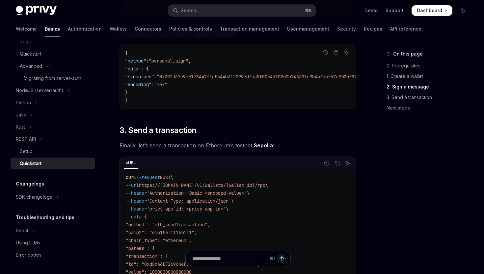
scroll to position [580, 0]
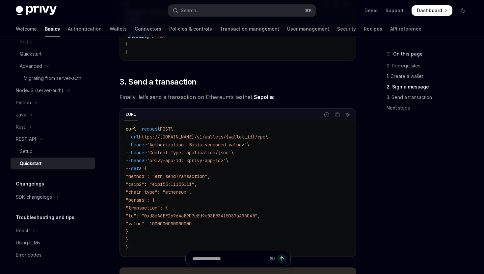
drag, startPoint x: 128, startPoint y: 128, endPoint x: 184, endPoint y: 221, distance: 107.7
click at [197, 230] on div "curl --request POST \ --url https://api.privy.io/v1/wallets/{wallet_id}/rpc \ -…" at bounding box center [237, 188] width 235 height 136
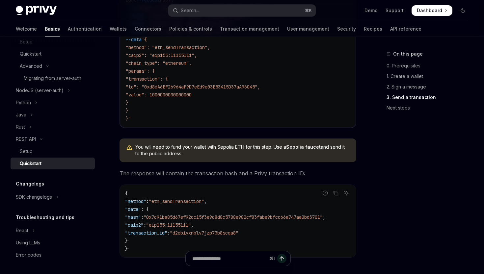
scroll to position [720, 0]
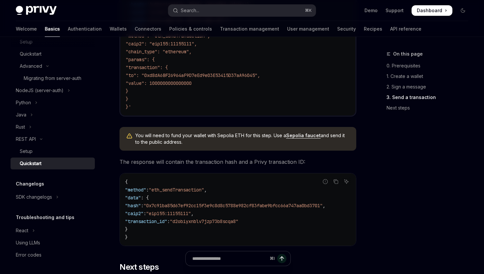
drag, startPoint x: 290, startPoint y: 137, endPoint x: 201, endPoint y: 225, distance: 125.0
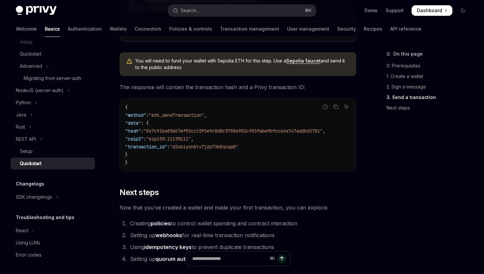
scroll to position [891, 0]
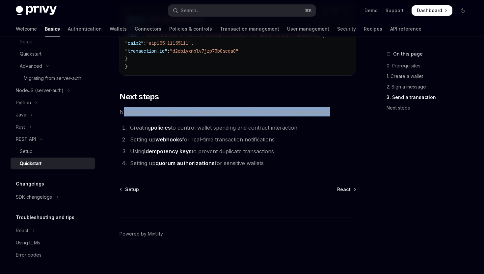
drag, startPoint x: 143, startPoint y: 110, endPoint x: 308, endPoint y: 118, distance: 165.5
click at [217, 117] on span "Now that you’ve created a wallet and made your first transaction, you can explo…" at bounding box center [238, 111] width 237 height 9
drag, startPoint x: 193, startPoint y: 115, endPoint x: 363, endPoint y: 115, distance: 170.5
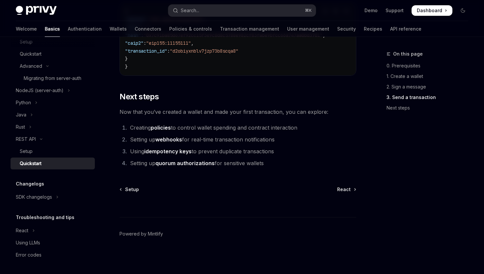
click at [296, 117] on span "Now that you’ve created a wallet and made your first transaction, you can explo…" at bounding box center [238, 111] width 237 height 9
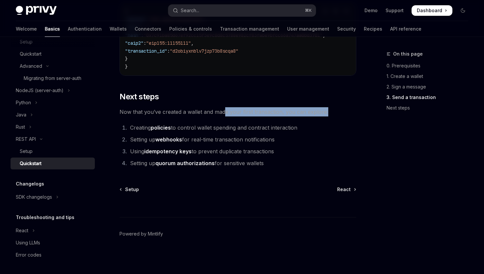
drag, startPoint x: 226, startPoint y: 118, endPoint x: 368, endPoint y: 113, distance: 142.0
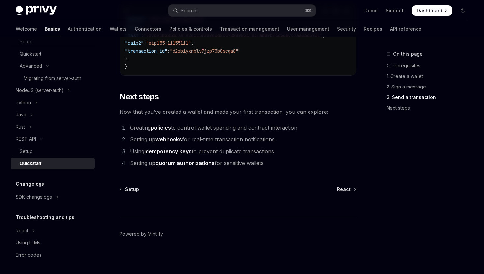
click at [325, 117] on span "Now that you’ve created a wallet and made your first transaction, you can explo…" at bounding box center [238, 111] width 237 height 9
drag, startPoint x: 299, startPoint y: 116, endPoint x: 330, endPoint y: 118, distance: 30.3
click at [330, 117] on span "Now that you’ve created a wallet and made your first transaction, you can explo…" at bounding box center [238, 111] width 237 height 9
click at [329, 117] on span "Now that you’ve created a wallet and made your first transaction, you can explo…" at bounding box center [238, 111] width 237 height 9
drag, startPoint x: 271, startPoint y: 117, endPoint x: 253, endPoint y: 117, distance: 18.4
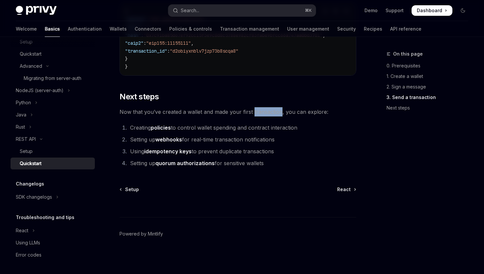
click at [253, 117] on span "Now that you’ve created a wallet and made your first transaction, you can explo…" at bounding box center [238, 111] width 237 height 9
click at [229, 116] on span "Now that you’ve created a wallet and made your first transaction, you can explo…" at bounding box center [238, 111] width 237 height 9
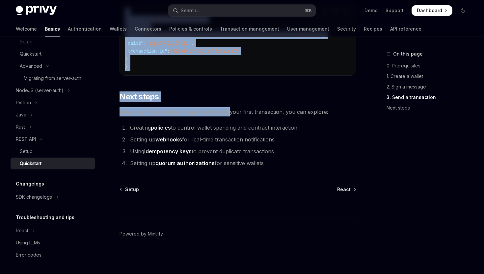
drag, startPoint x: 231, startPoint y: 116, endPoint x: 382, endPoint y: 115, distance: 150.5
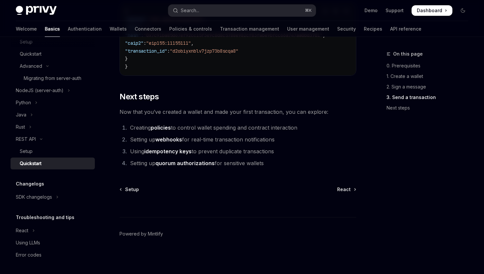
click at [309, 117] on span "Now that you’ve created a wallet and made your first transaction, you can explo…" at bounding box center [238, 111] width 237 height 9
drag, startPoint x: 136, startPoint y: 134, endPoint x: 306, endPoint y: 134, distance: 169.6
click at [306, 132] on li "Creating policies to control wallet spending and contract interaction" at bounding box center [242, 127] width 228 height 9
drag, startPoint x: 277, startPoint y: 134, endPoint x: 126, endPoint y: 132, distance: 150.8
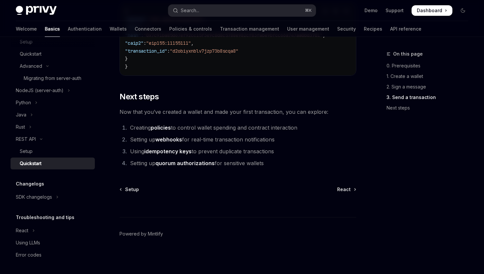
click at [128, 132] on li "Creating policies to control wallet spending and contract interaction" at bounding box center [242, 127] width 228 height 9
click at [287, 156] on li "Using idempotency keys to prevent duplicate transactions" at bounding box center [242, 151] width 228 height 9
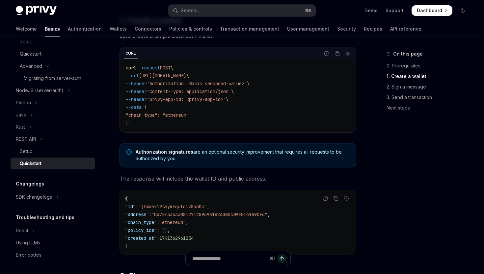
scroll to position [0, 0]
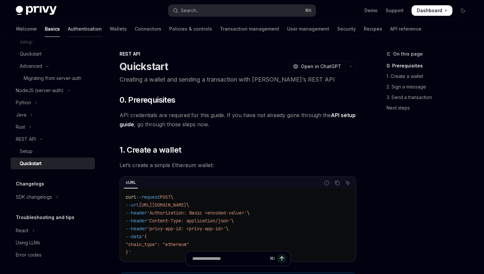
click at [68, 33] on link "Authentication" at bounding box center [85, 29] width 34 height 16
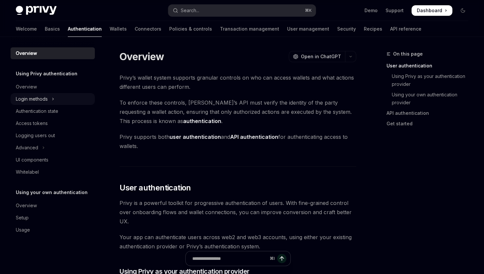
click at [38, 98] on div "Login methods" at bounding box center [32, 99] width 32 height 8
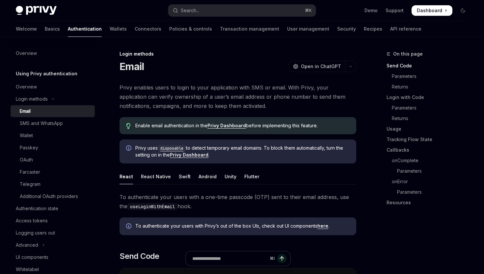
click at [28, 110] on div "Email" at bounding box center [25, 111] width 11 height 8
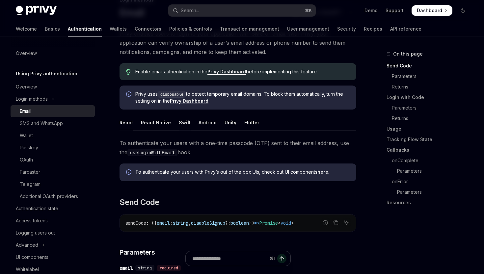
click at [184, 123] on div "Swift" at bounding box center [185, 122] width 12 height 15
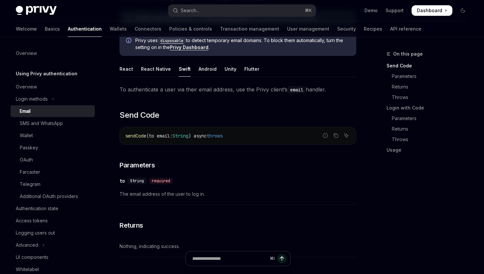
scroll to position [106, 0]
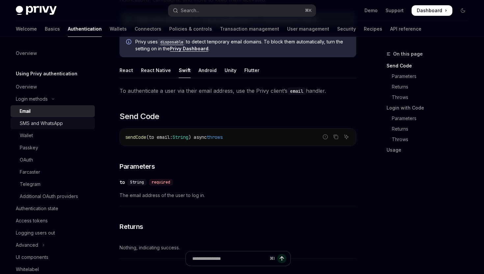
click at [47, 123] on div "SMS and WhatsApp" at bounding box center [41, 124] width 43 height 8
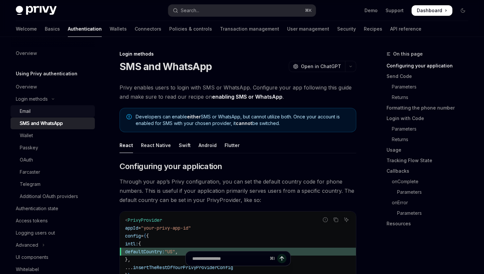
click at [34, 112] on div "Email" at bounding box center [55, 111] width 71 height 8
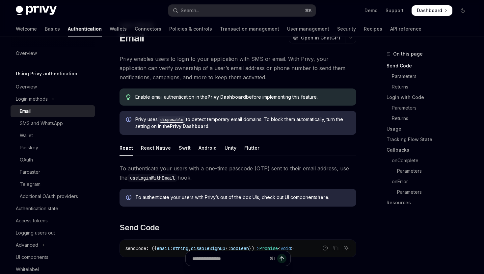
scroll to position [39, 0]
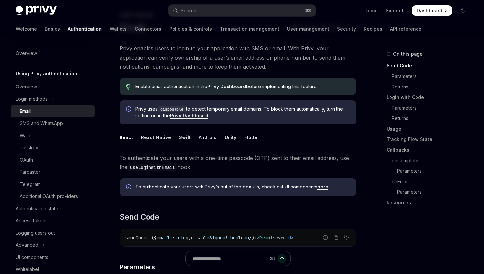
click at [183, 134] on div "Swift" at bounding box center [185, 137] width 12 height 15
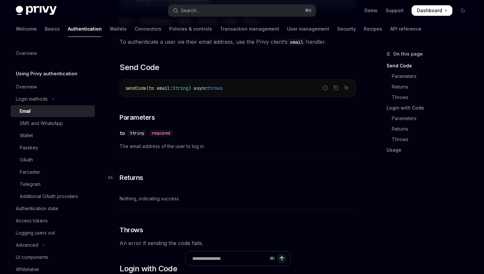
scroll to position [157, 0]
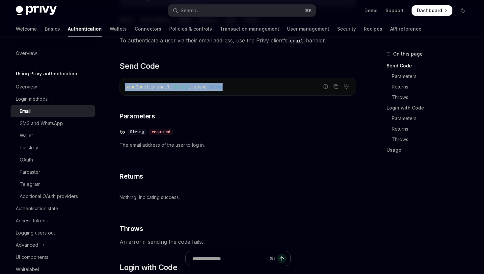
drag, startPoint x: 125, startPoint y: 87, endPoint x: 260, endPoint y: 89, distance: 134.7
click at [260, 89] on code "sendCode (to email : String ) async throws" at bounding box center [238, 87] width 226 height 8
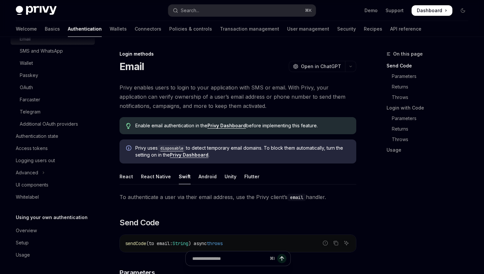
scroll to position [11, 0]
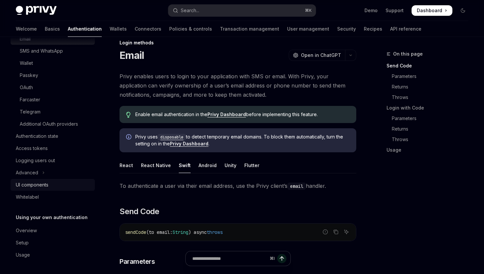
click at [38, 187] on div "UI components" at bounding box center [32, 185] width 33 height 8
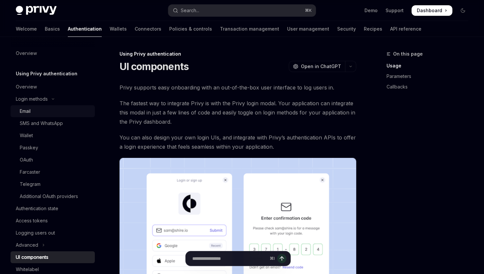
drag, startPoint x: 23, startPoint y: 112, endPoint x: 29, endPoint y: 114, distance: 6.2
click at [23, 112] on div "Email" at bounding box center [25, 111] width 11 height 8
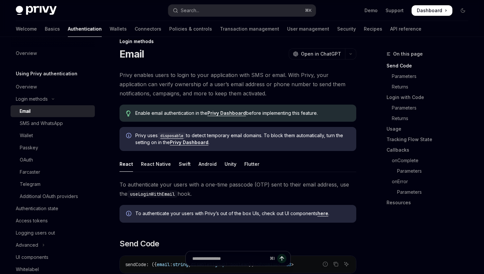
scroll to position [51, 0]
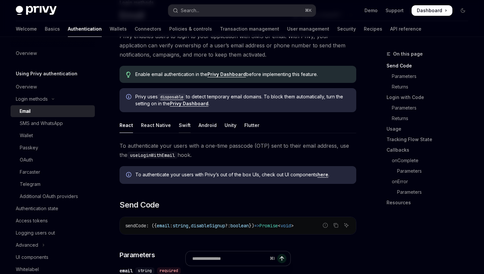
click at [182, 126] on div "Swift" at bounding box center [185, 125] width 12 height 15
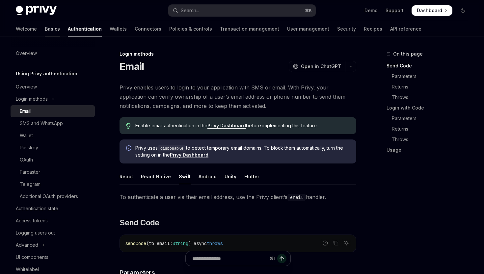
click at [45, 29] on link "Basics" at bounding box center [52, 29] width 15 height 16
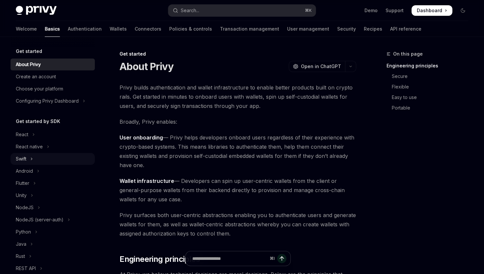
click at [25, 160] on div "Swift" at bounding box center [21, 159] width 11 height 8
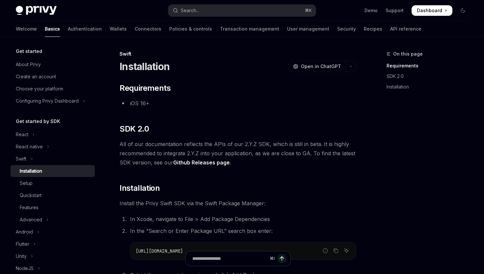
click at [36, 170] on div "Installation" at bounding box center [31, 171] width 22 height 8
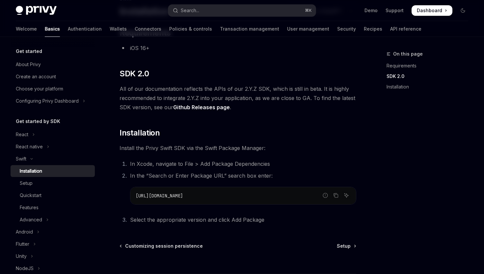
scroll to position [112, 0]
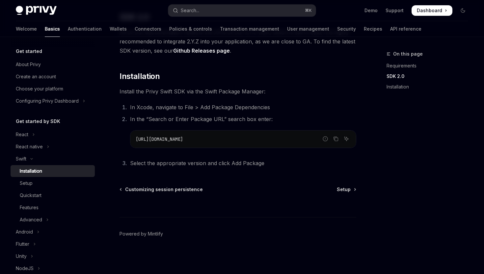
drag, startPoint x: 149, startPoint y: 139, endPoint x: 251, endPoint y: 143, distance: 101.8
click at [251, 143] on div "[URL][DOMAIN_NAME]" at bounding box center [243, 139] width 226 height 17
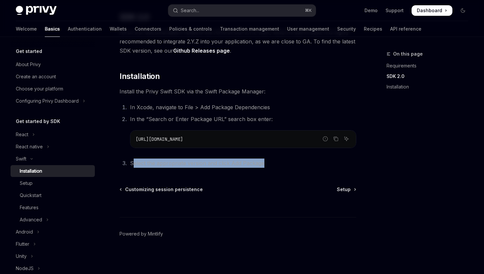
drag, startPoint x: 140, startPoint y: 163, endPoint x: 273, endPoint y: 164, distance: 133.0
click at [273, 164] on li "Select the appropriate version and click Add Package" at bounding box center [242, 163] width 228 height 9
click at [272, 164] on li "Select the appropriate version and click Add Package" at bounding box center [242, 163] width 228 height 9
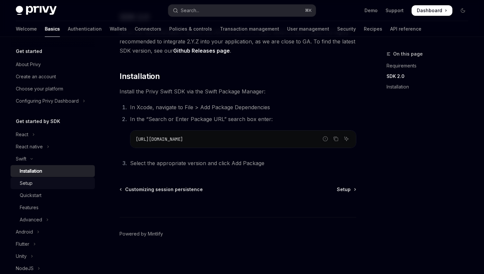
drag, startPoint x: 28, startPoint y: 182, endPoint x: 61, endPoint y: 182, distance: 32.9
click at [29, 182] on div "Setup" at bounding box center [26, 183] width 13 height 8
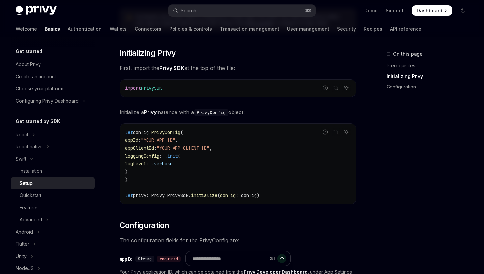
scroll to position [127, 0]
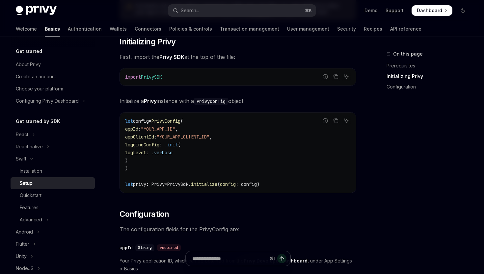
drag, startPoint x: 128, startPoint y: 121, endPoint x: 216, endPoint y: 163, distance: 96.6
click at [215, 163] on code "let config = PrivyConfig ( appId : "YOUR_APP_ID" , appClientId : "YOUR_APP_CLIE…" at bounding box center [238, 152] width 226 height 71
click at [216, 163] on code "let config = PrivyConfig ( appId : "YOUR_APP_ID" , appClientId : "YOUR_APP_CLIE…" at bounding box center [238, 152] width 226 height 71
click at [173, 125] on code "let config = PrivyConfig ( appId : "YOUR_APP_ID" , appClientId : "YOUR_APP_CLIE…" at bounding box center [238, 152] width 226 height 71
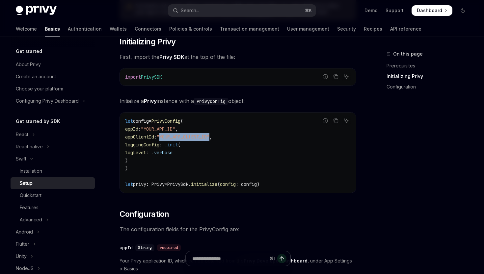
drag, startPoint x: 174, startPoint y: 137, endPoint x: 227, endPoint y: 137, distance: 53.0
click at [212, 137] on span "appClientId : "YOUR_APP_CLIENT_ID" ," at bounding box center [168, 137] width 87 height 6
click at [189, 137] on span ""YOUR_APP_CLIENT_ID"" at bounding box center [183, 137] width 53 height 6
click at [173, 132] on span ""YOUR_APP_ID"" at bounding box center [158, 129] width 34 height 6
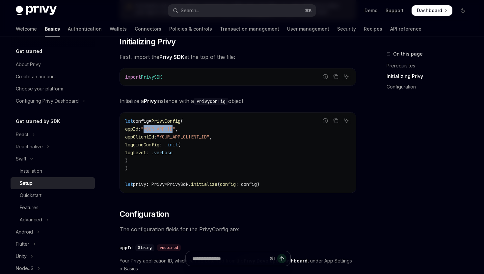
click at [173, 132] on span ""YOUR_APP_ID"" at bounding box center [158, 129] width 34 height 6
click at [209, 139] on span ""YOUR_APP_CLIENT_ID"" at bounding box center [183, 137] width 53 height 6
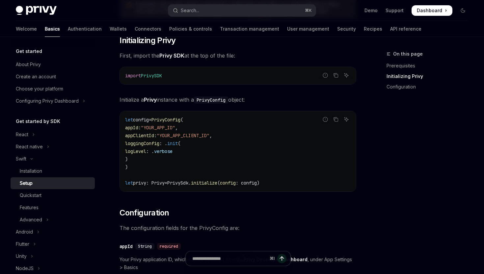
click at [175, 130] on span ""YOUR_APP_ID"" at bounding box center [158, 128] width 34 height 6
click at [37, 196] on div "Quickstart" at bounding box center [31, 196] width 22 height 8
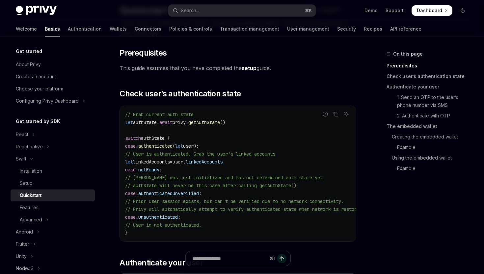
scroll to position [111, 0]
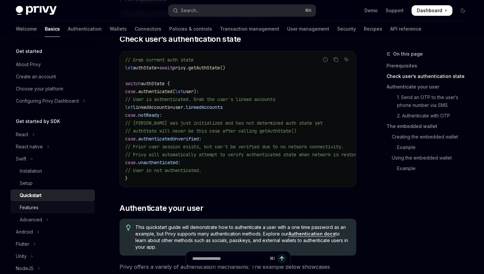
click at [31, 209] on div "Features" at bounding box center [29, 208] width 19 height 8
type textarea "*"
